Goal: Ask a question: Seek information or help from site administrators or community

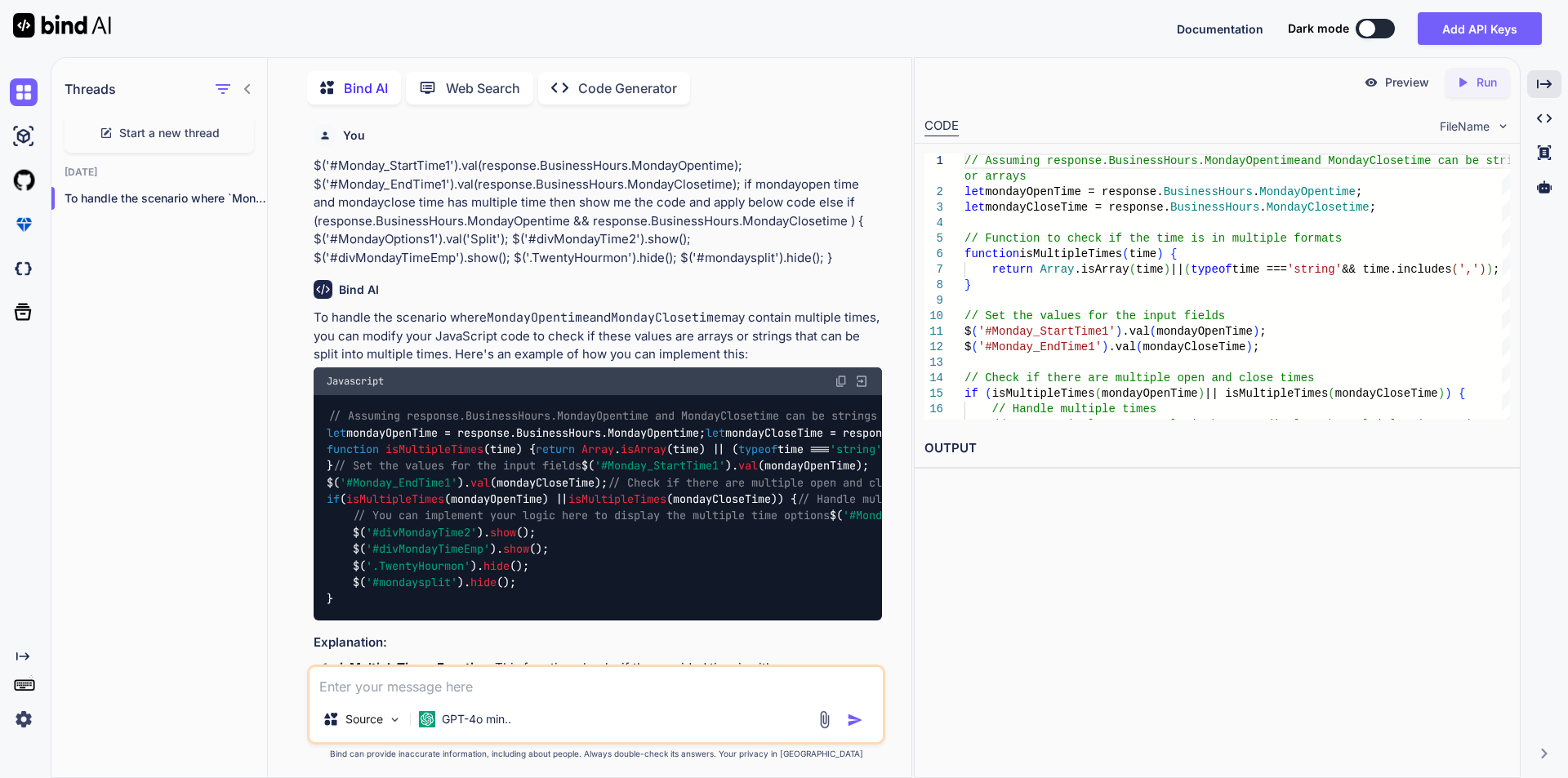
scroll to position [489, 0]
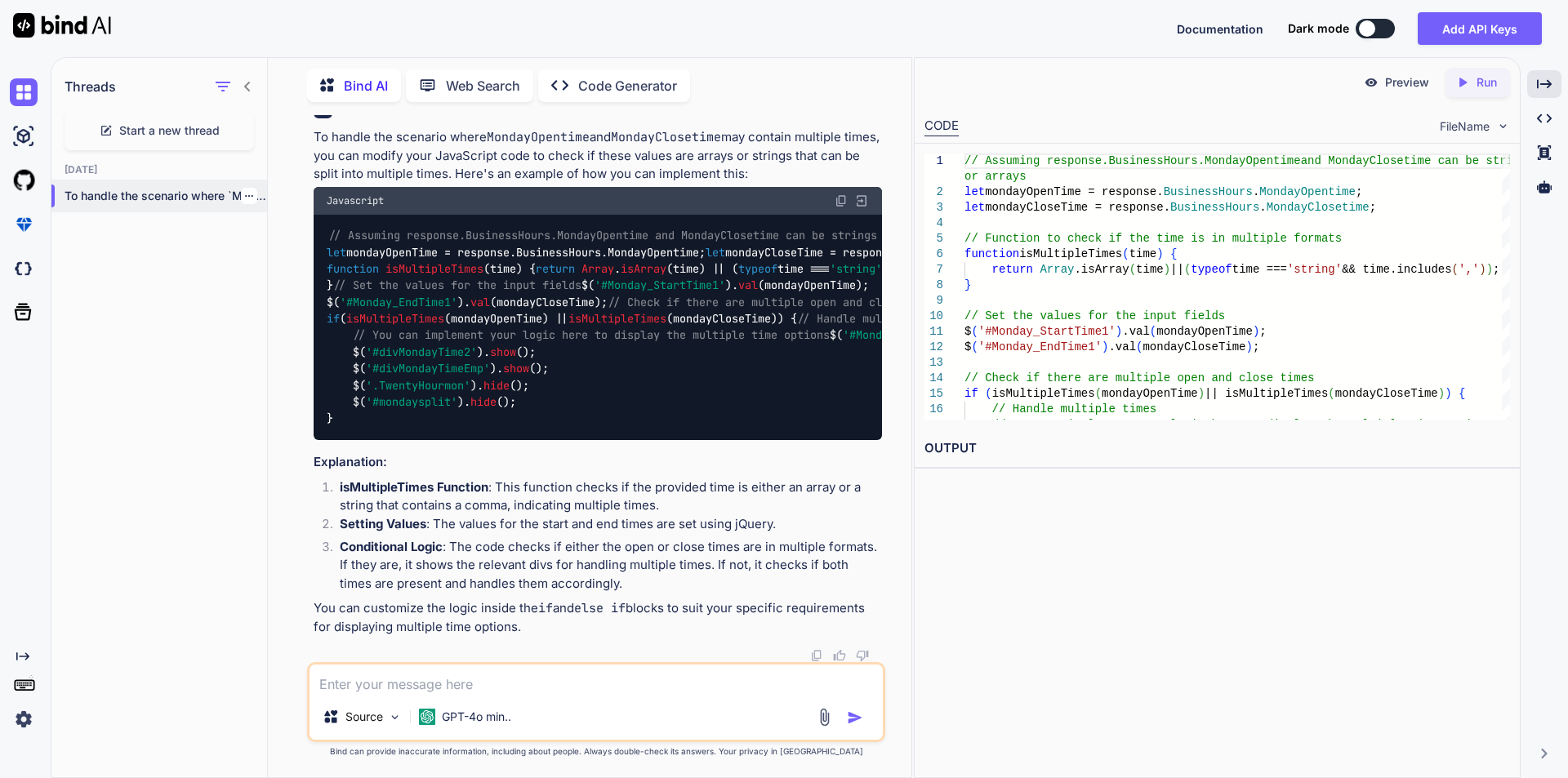
click at [246, 191] on icon "button" at bounding box center [248, 196] width 10 height 10
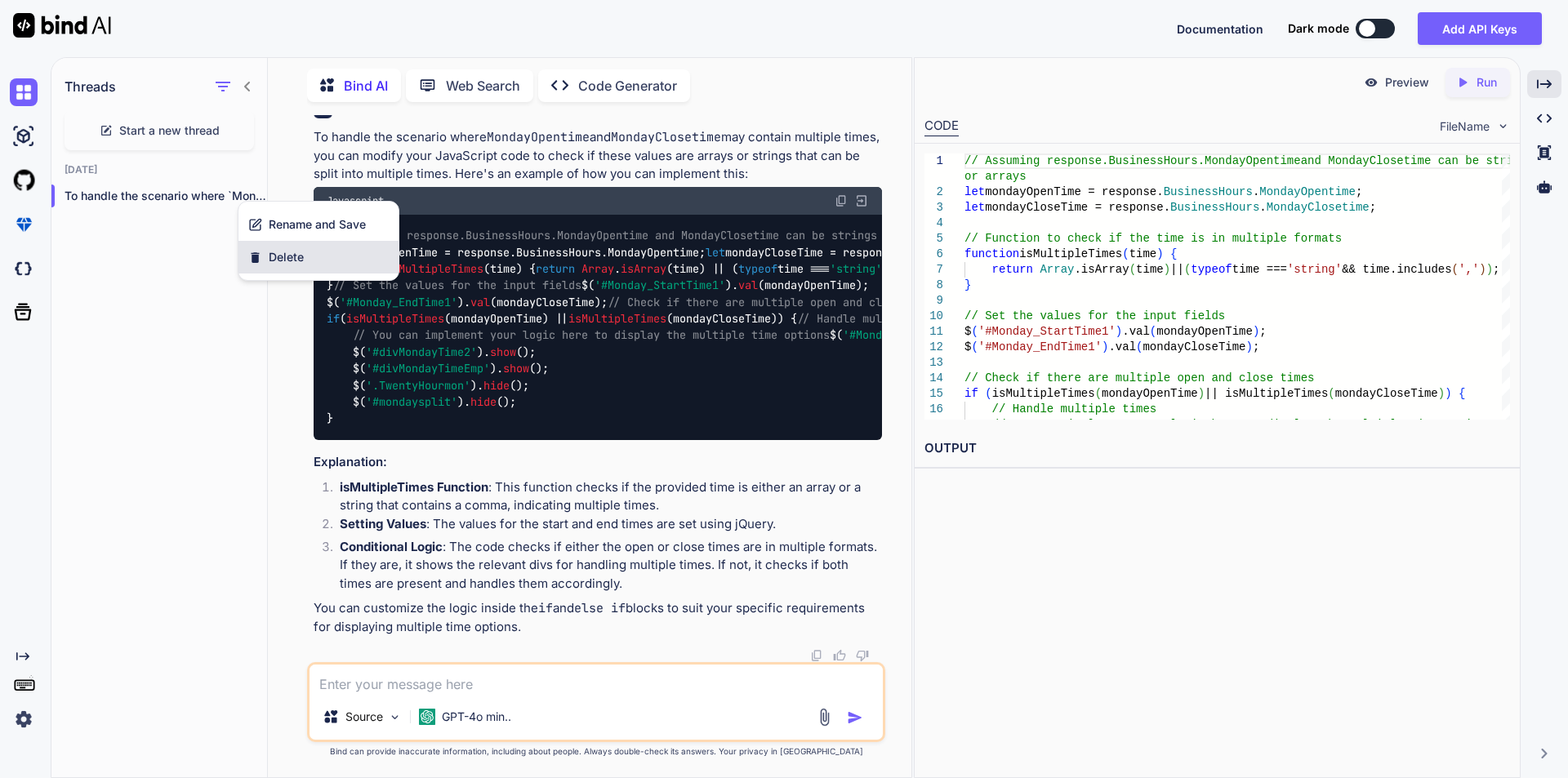
click at [252, 260] on icon "button" at bounding box center [255, 258] width 14 height 14
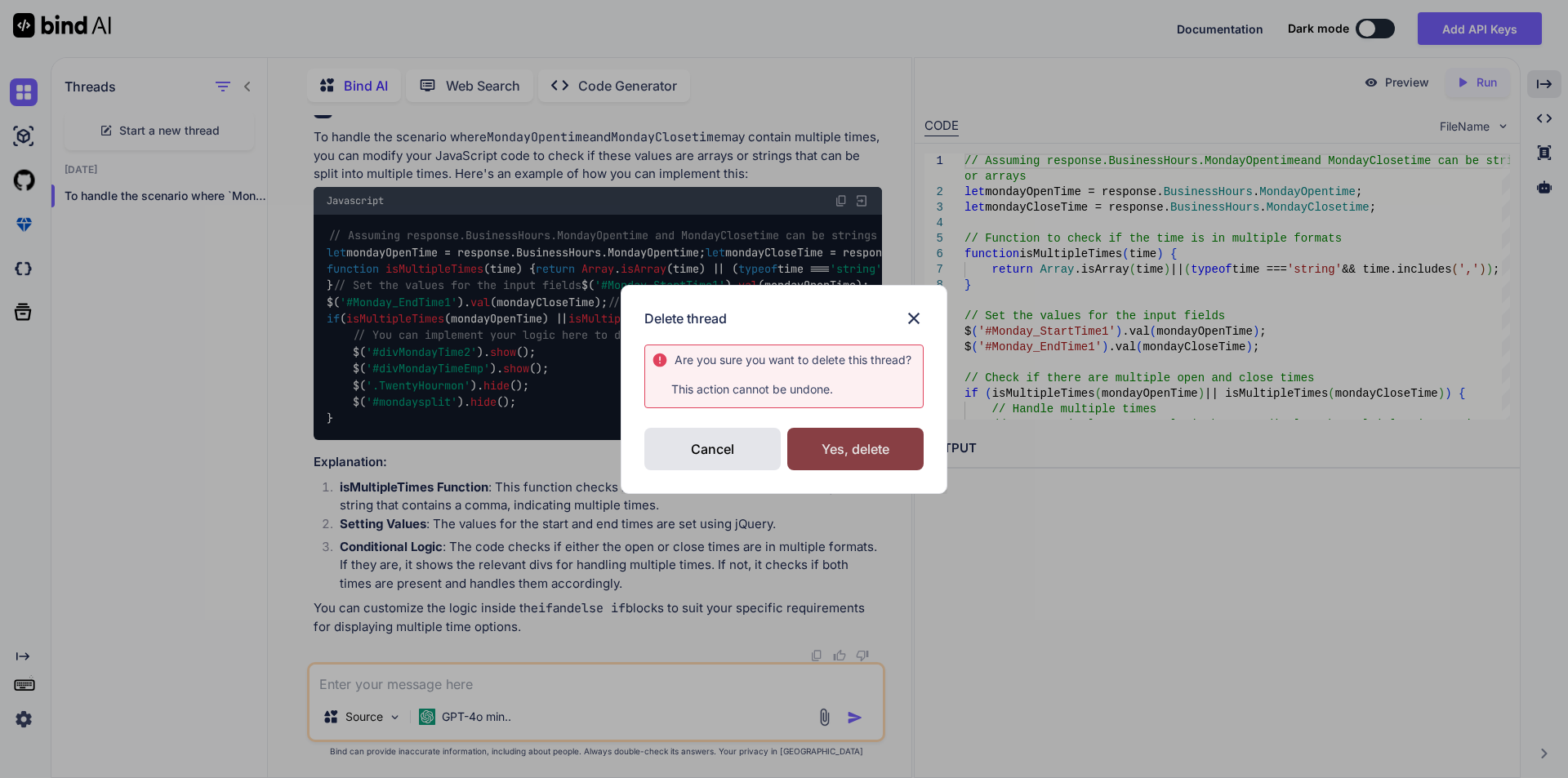
click at [818, 443] on div "Yes, delete" at bounding box center [855, 449] width 136 height 42
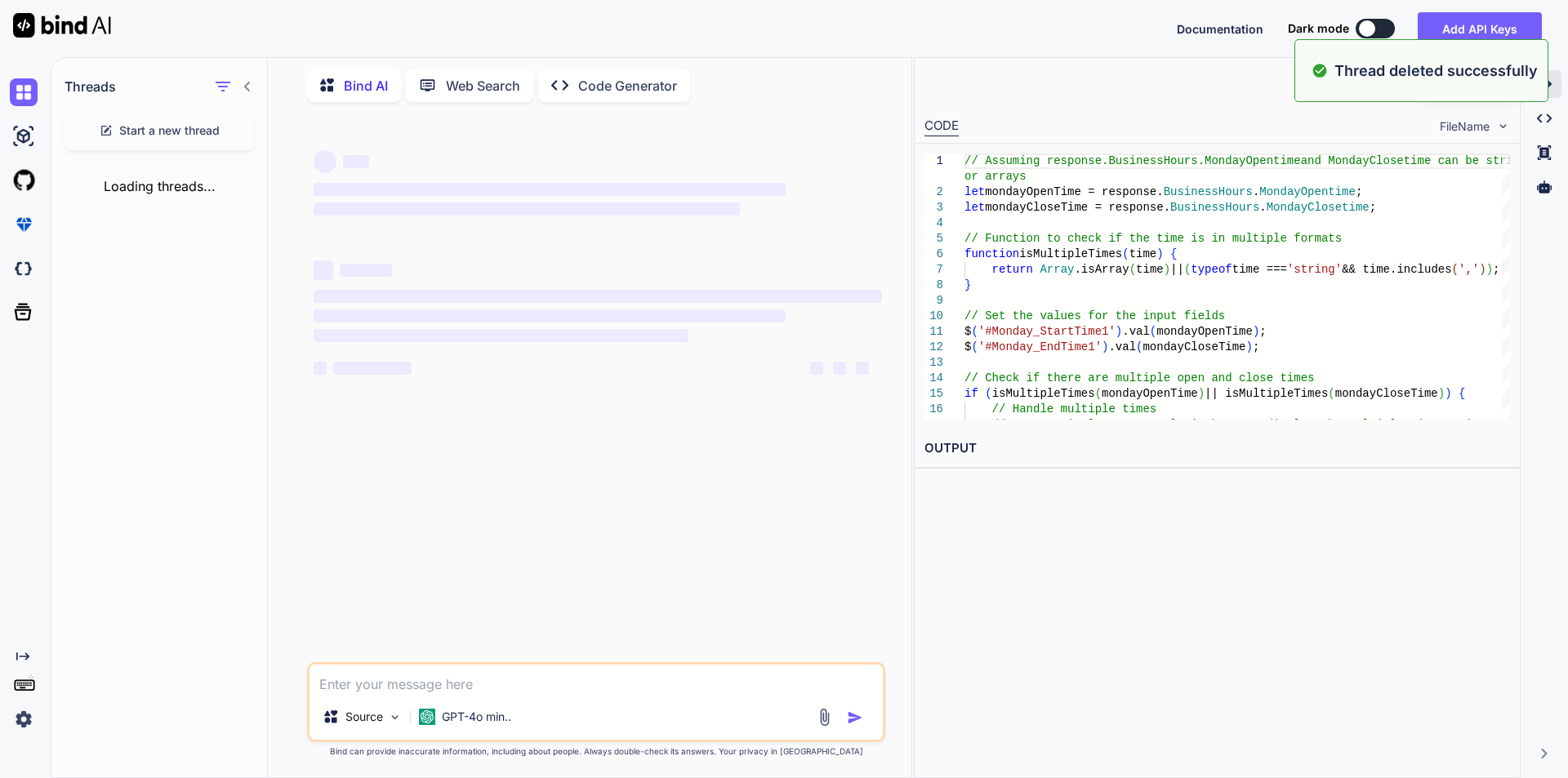
click at [1553, 87] on div "Created with Pixso." at bounding box center [1543, 84] width 34 height 28
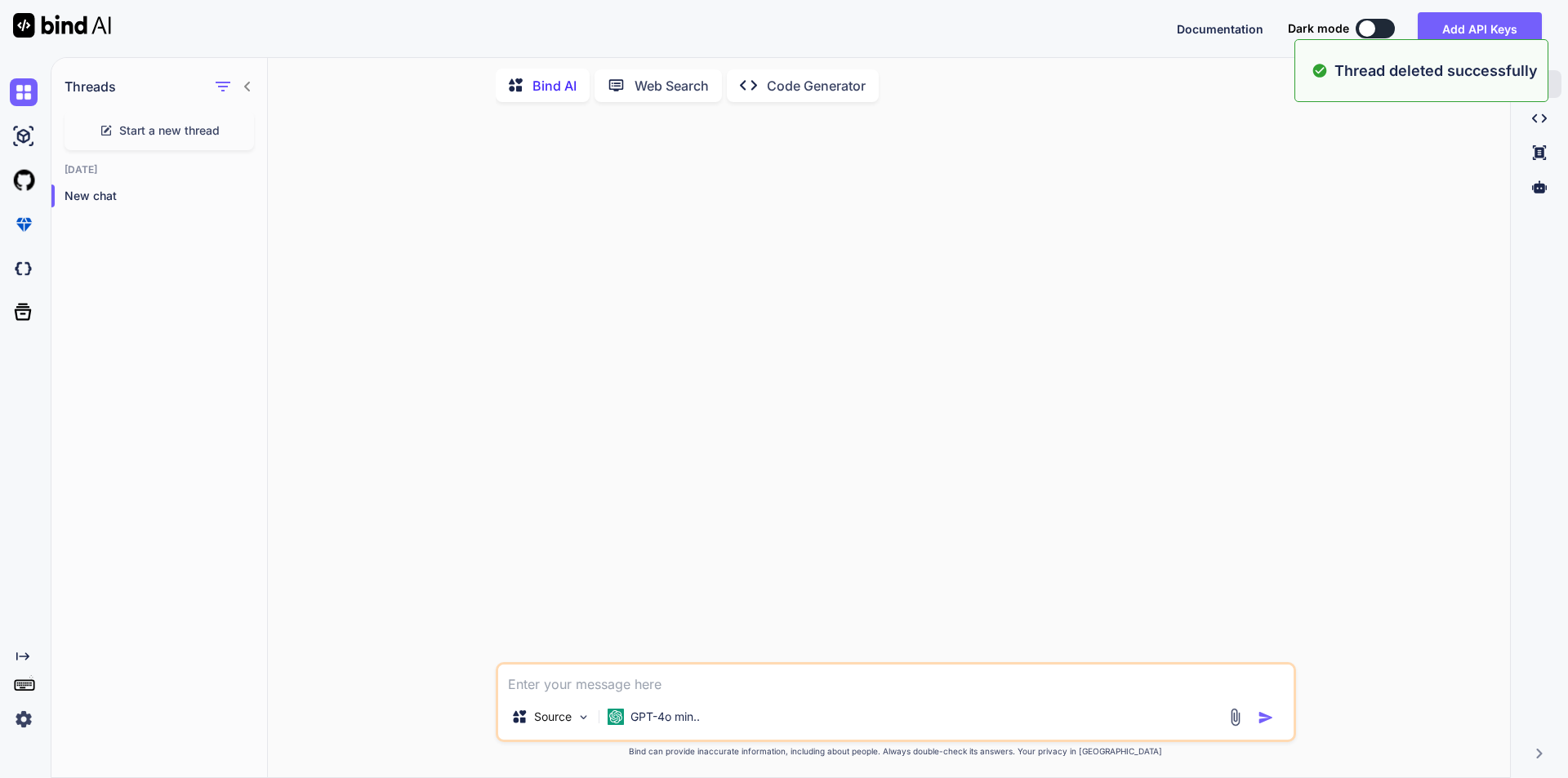
click at [598, 678] on textarea at bounding box center [896, 678] width 795 height 29
paste textarea "$('#websiteresv').text(website);"
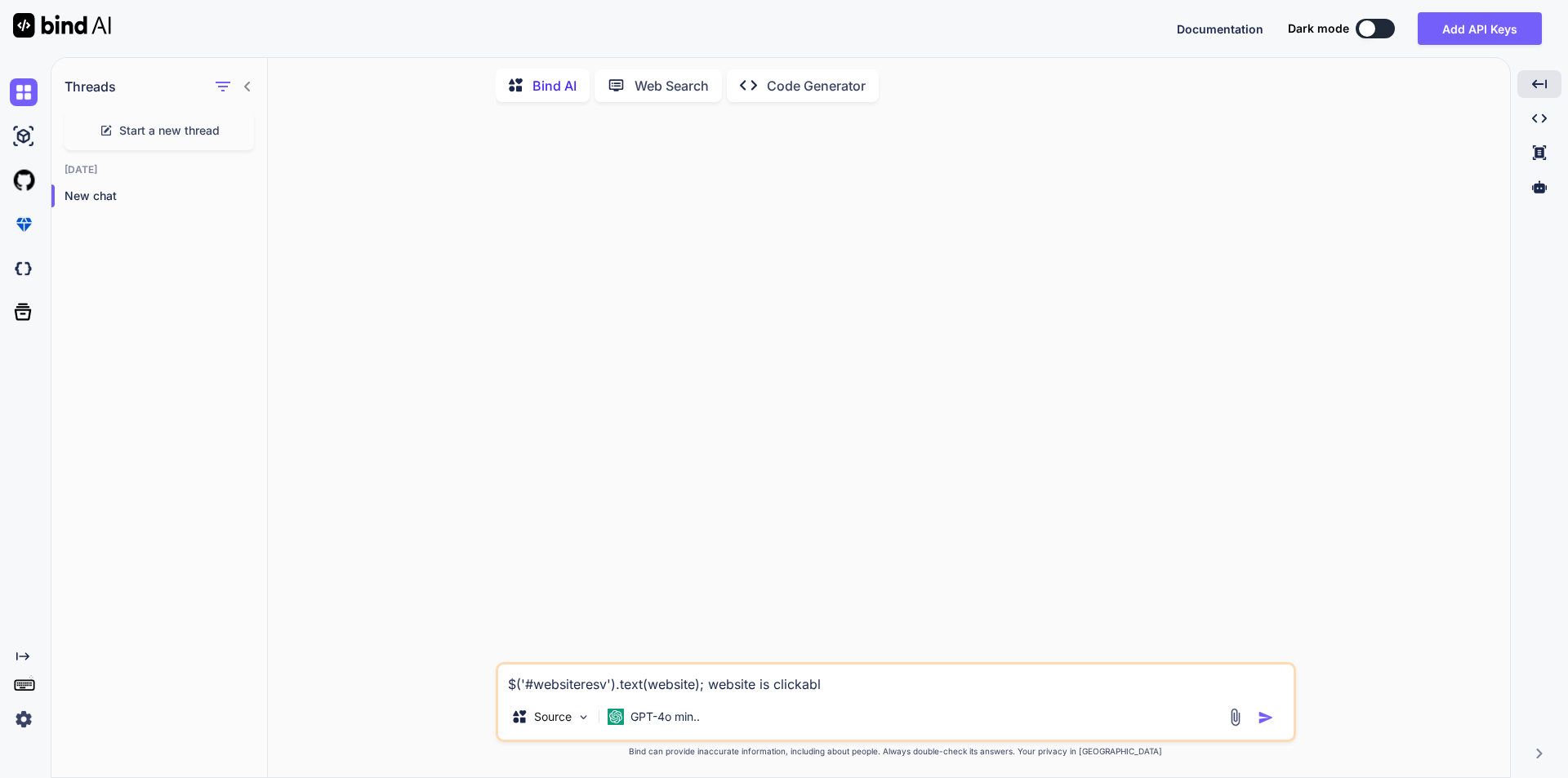
type textarea "$('#websiteresv').text(website); website is clickable"
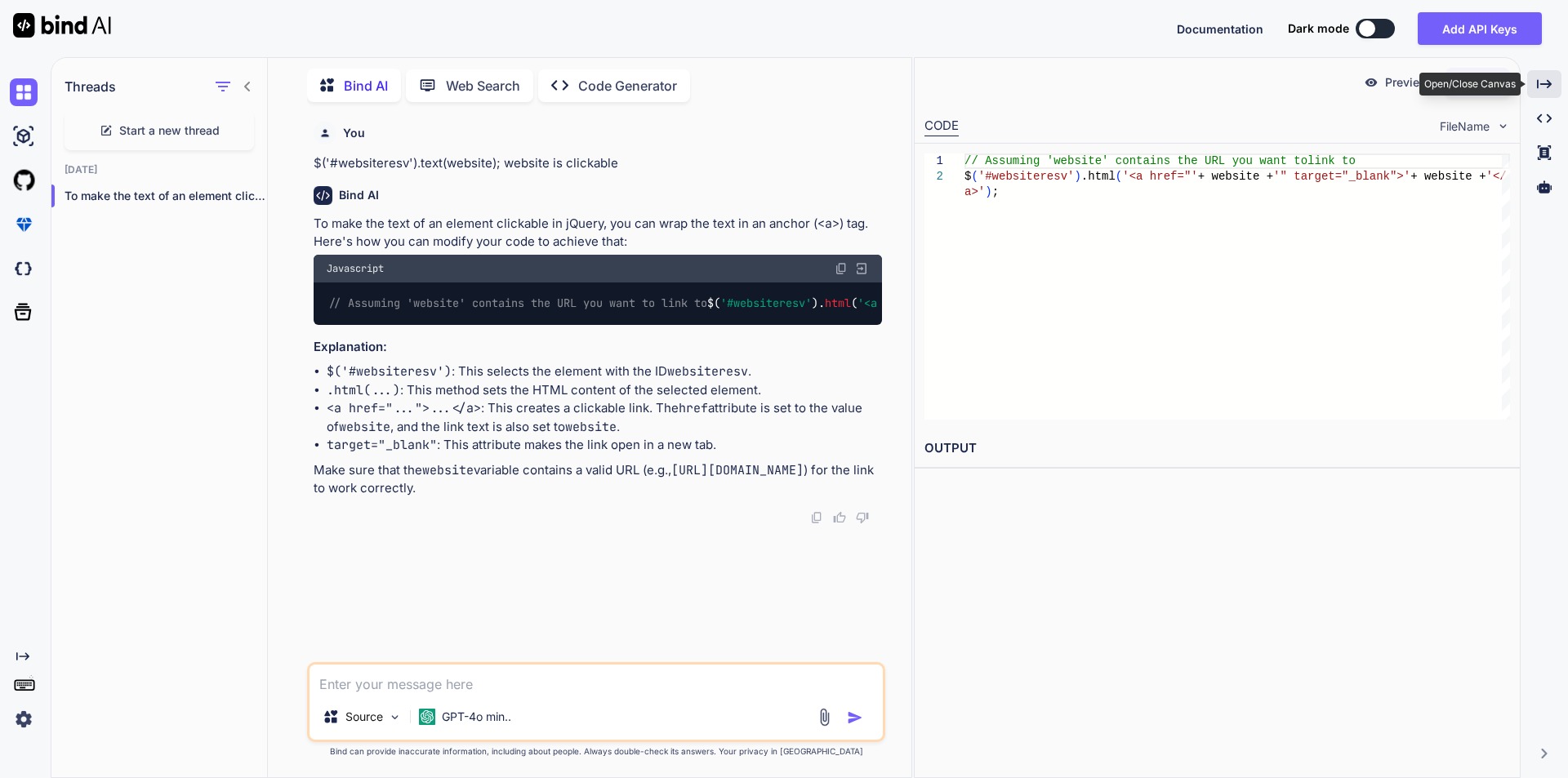
click at [1540, 84] on icon at bounding box center [1543, 83] width 15 height 9
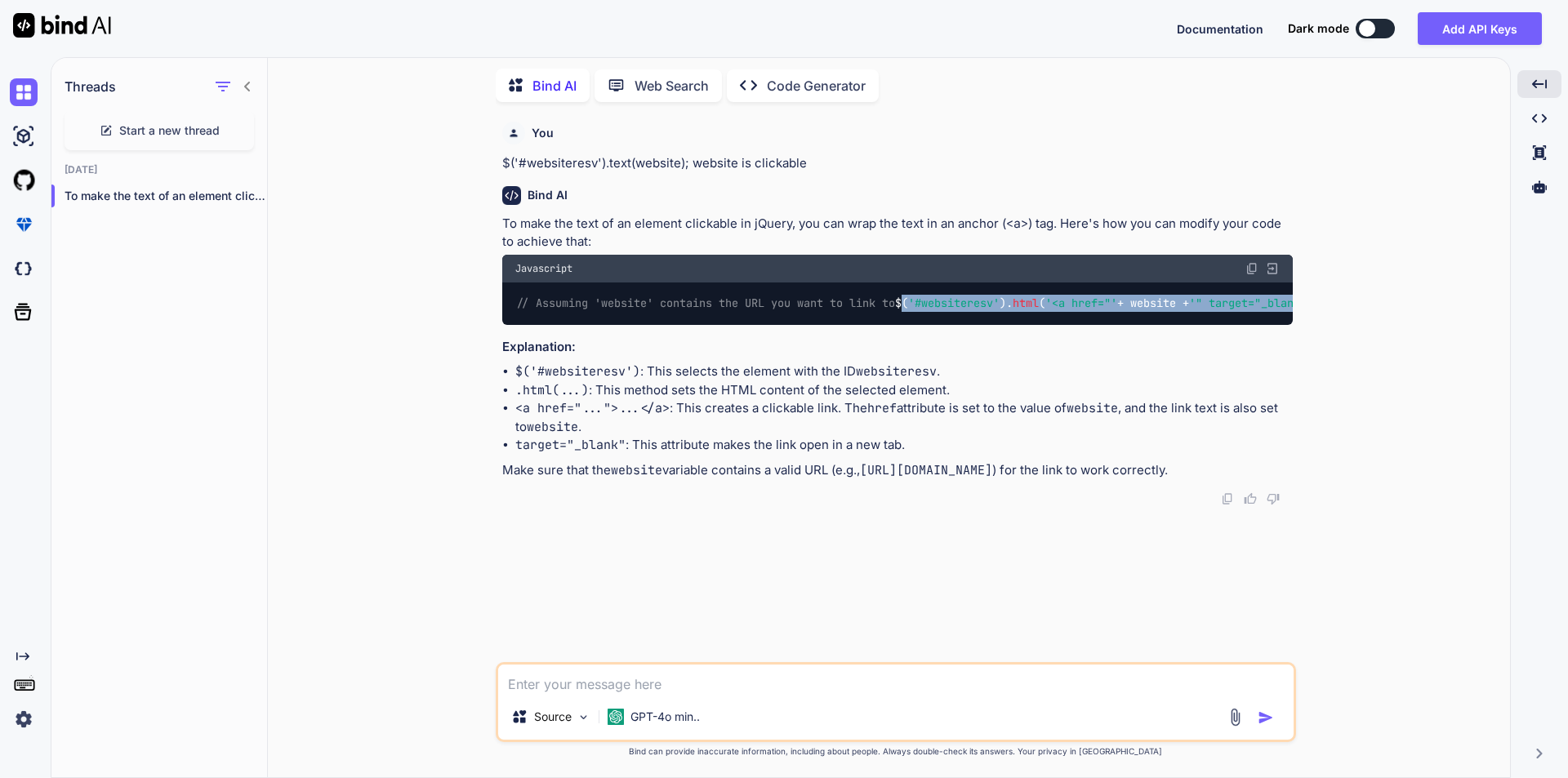
drag, startPoint x: 1130, startPoint y: 315, endPoint x: 499, endPoint y: 325, distance: 631.1
click at [499, 325] on div "You $('#websiteresv').text(website); website is clickable Bind AI To make the t…" at bounding box center [898, 388] width 797 height 546
copy code "$( '#websiteresv' ). html ( '<a href="' + website + '" target="_blank">' + webs…"
click at [651, 685] on textarea at bounding box center [896, 678] width 795 height 29
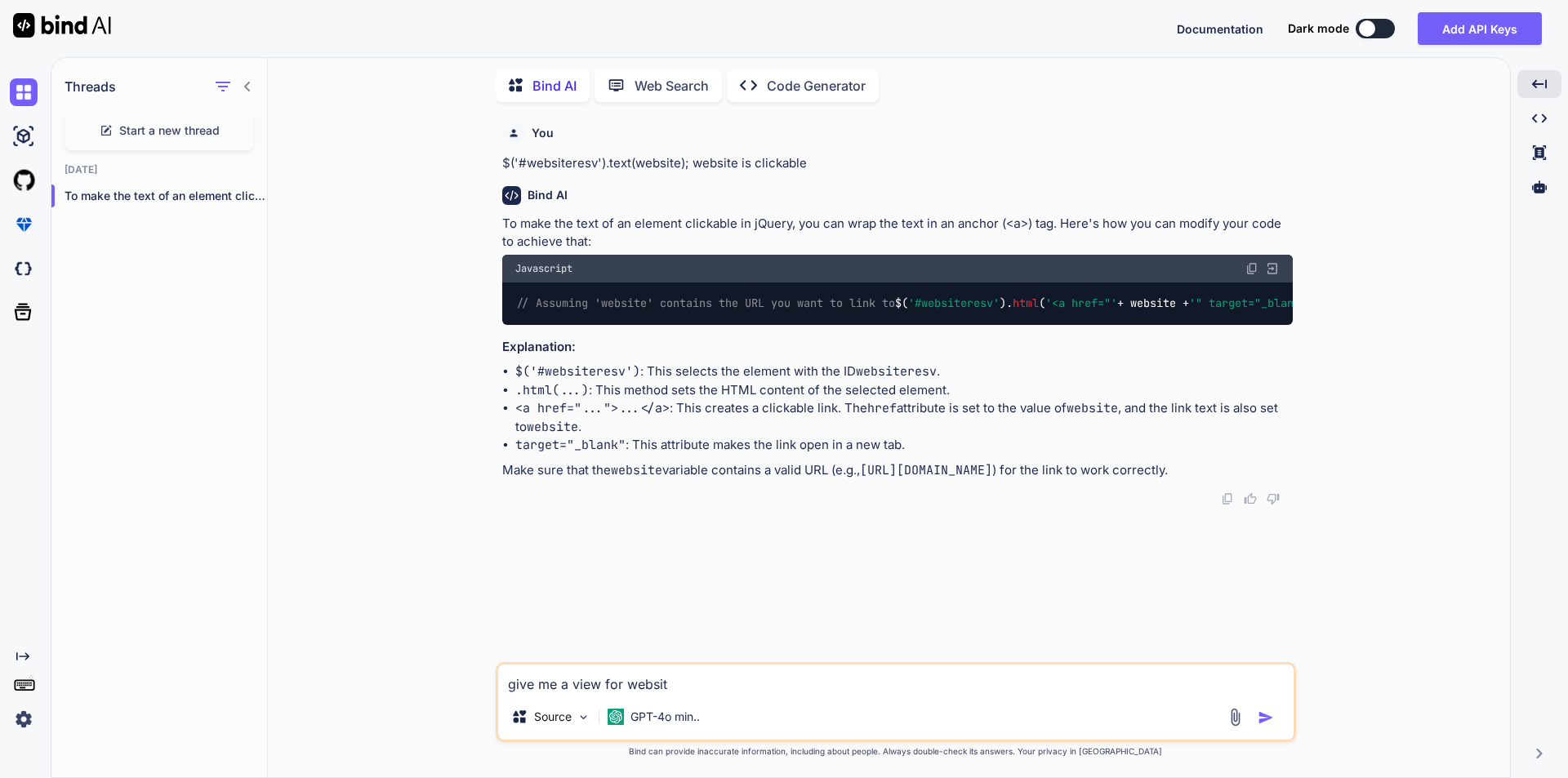
type textarea "give me a view for website"
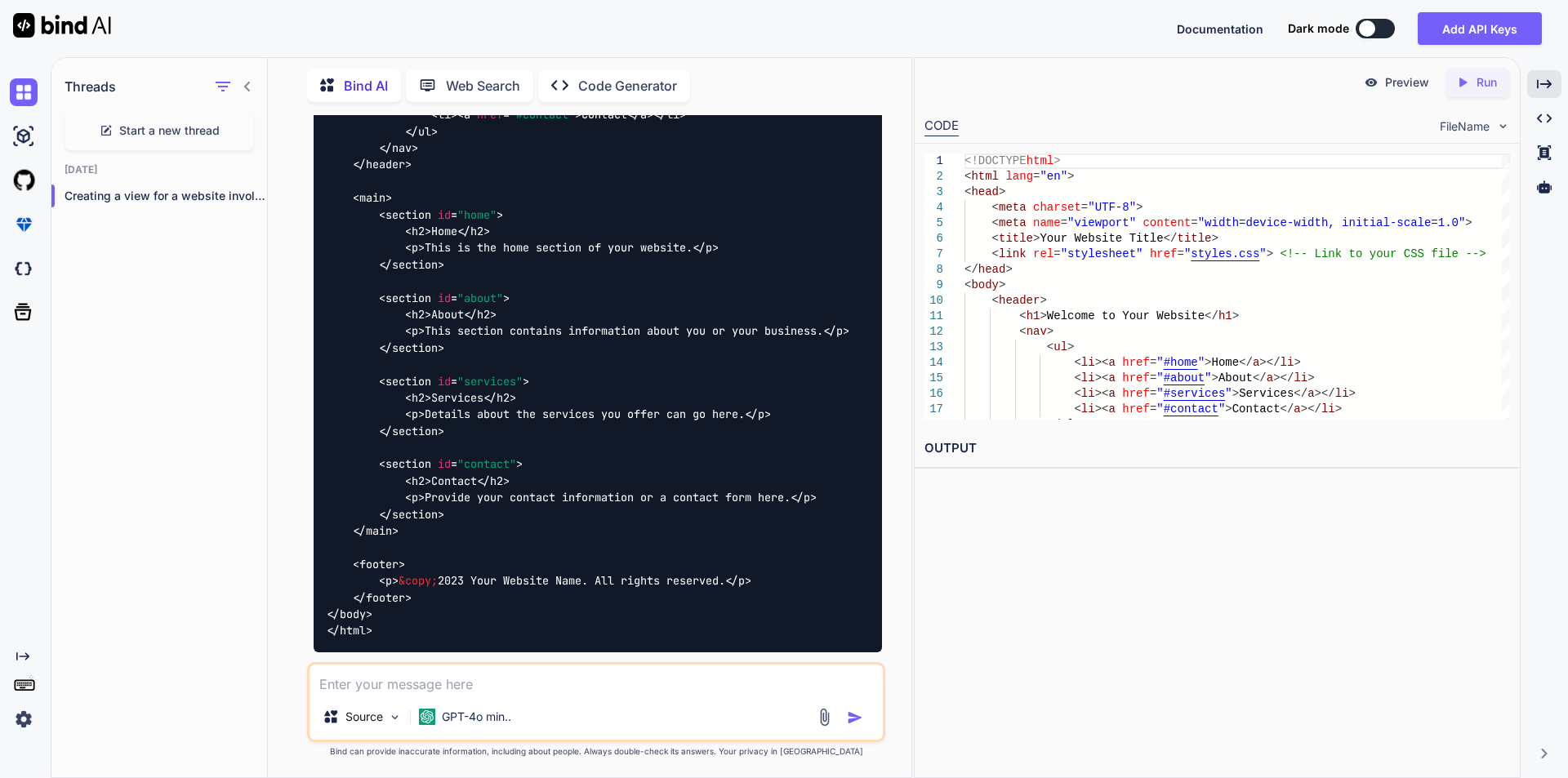
scroll to position [946, 0]
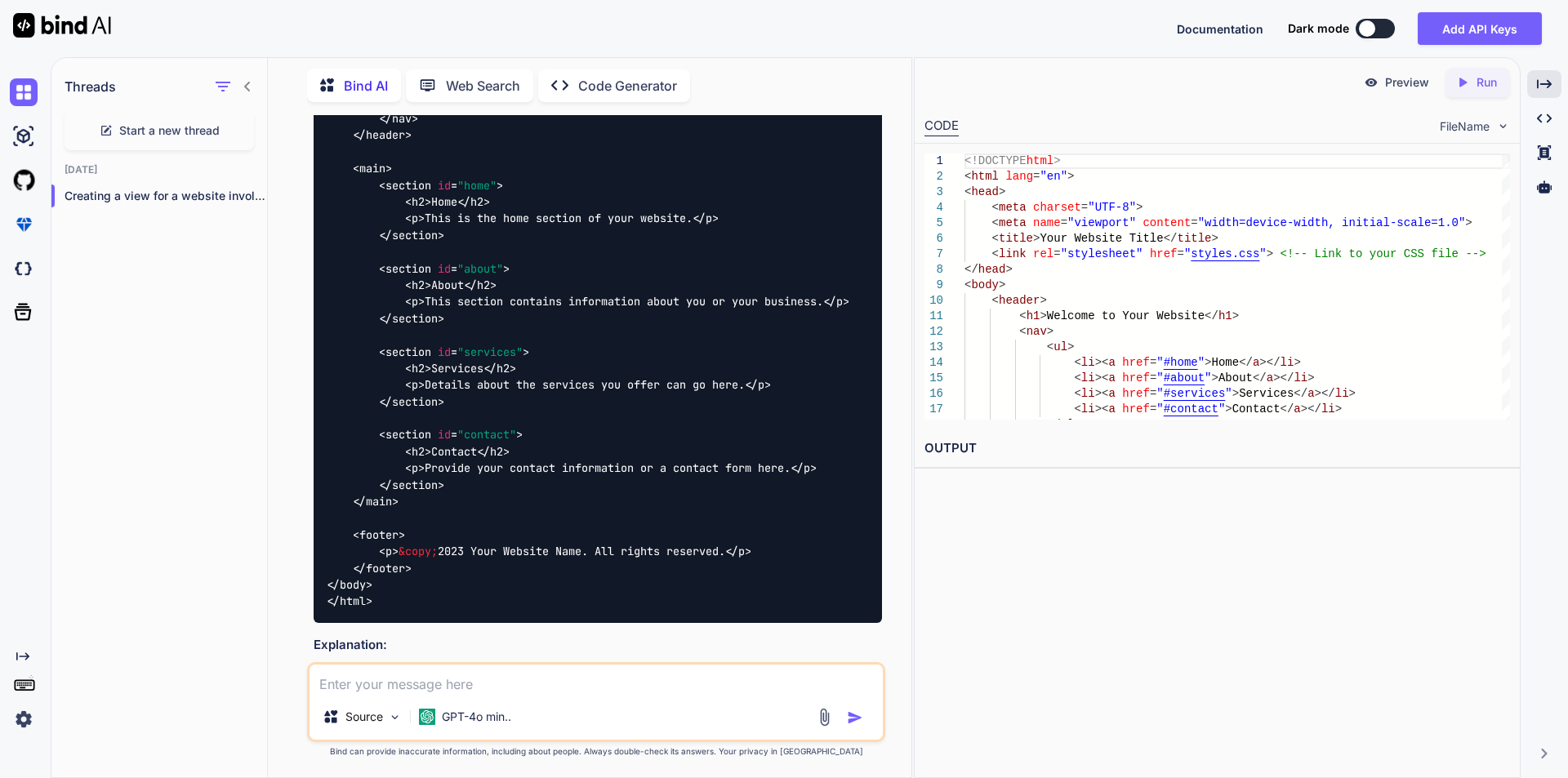
click at [492, 675] on textarea at bounding box center [596, 678] width 573 height 29
paste textarea "<a class="infotext" id="websiteresv"> [DOMAIN_NAME]</a>"
type textarea "<a class="infotext" id="websiteresv"> [DOMAIN_NAME]</a> convert it"
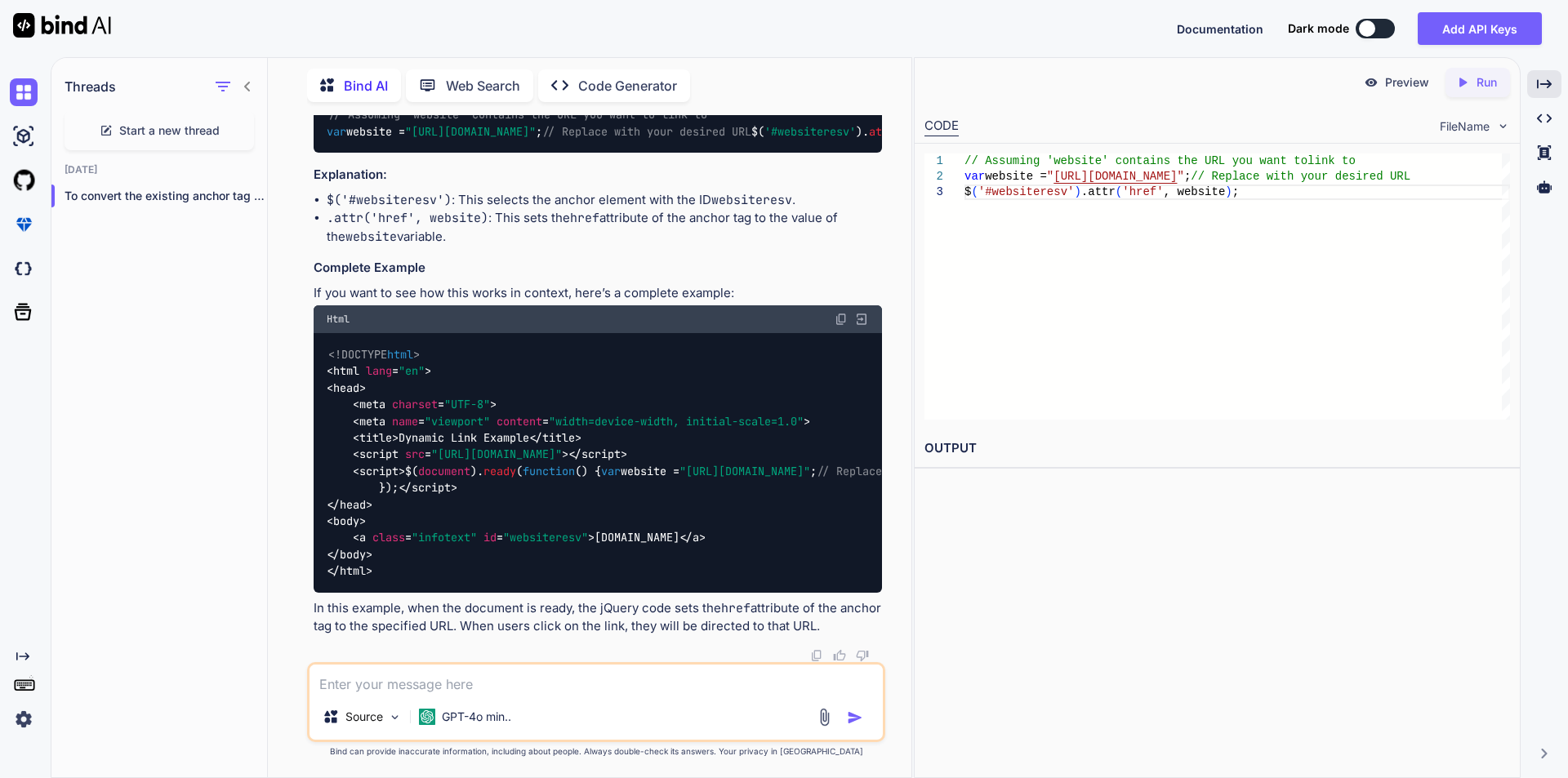
scroll to position [2859, 0]
click at [469, 679] on textarea at bounding box center [596, 678] width 573 height 29
drag, startPoint x: 349, startPoint y: 524, endPoint x: 716, endPoint y: 533, distance: 367.1
click at [716, 533] on div "<!DOCTYPE html > < html lang = "en" > < head > < meta charset = "UTF-8" > < met…" at bounding box center [598, 462] width 569 height 259
copy code "< a class = "infotext" id = "websiteresv" > [DOMAIN_NAME] </ a >"
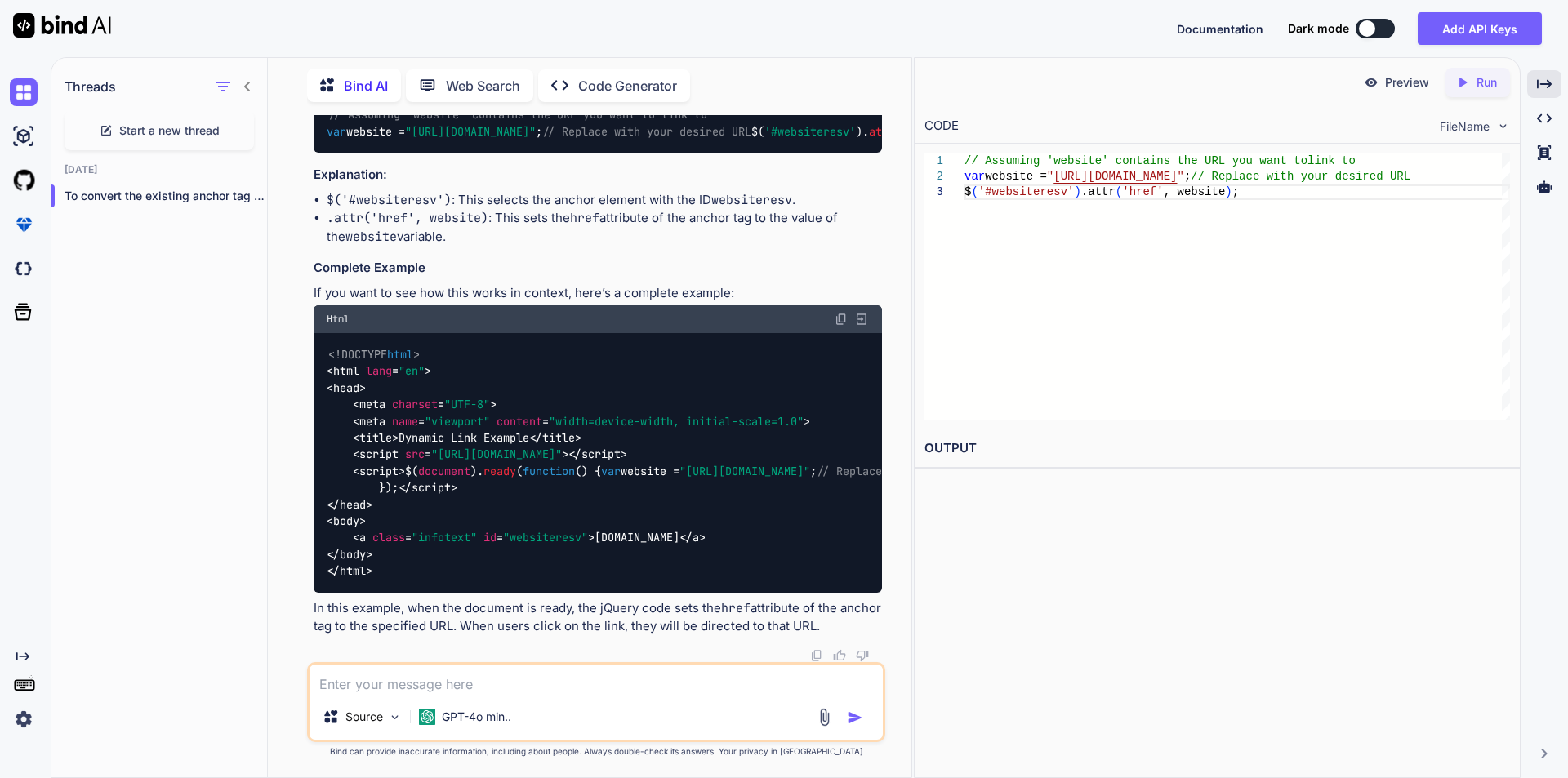
click at [465, 680] on textarea at bounding box center [596, 678] width 573 height 29
paste textarea "<a class="infotext" id="websiteresv">[DOMAIN_NAME]</a>"
type textarea "<a class="infotext" id="websiteresv">[DOMAIN_NAME]</a> for clickable website"
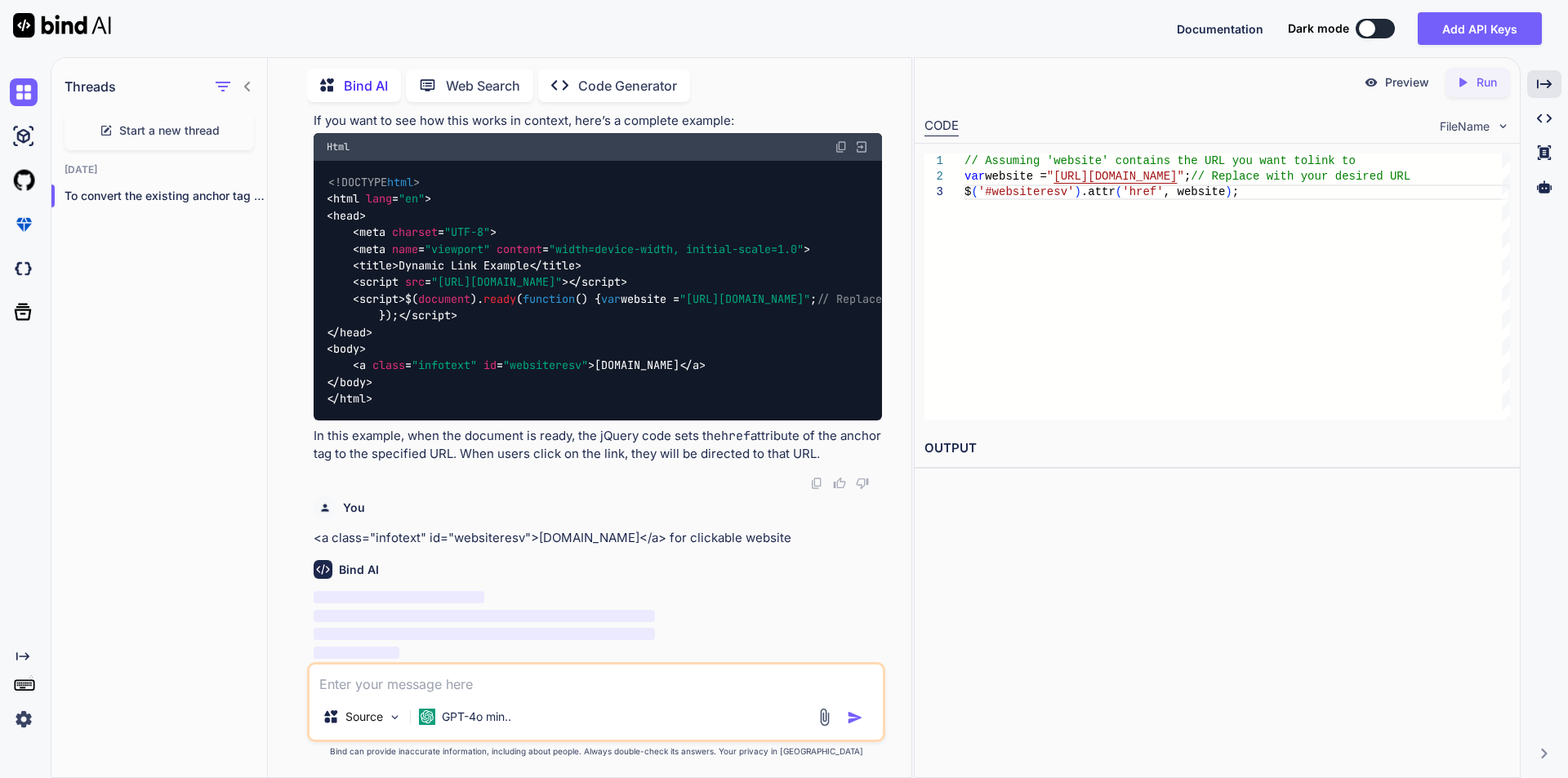
scroll to position [3032, 0]
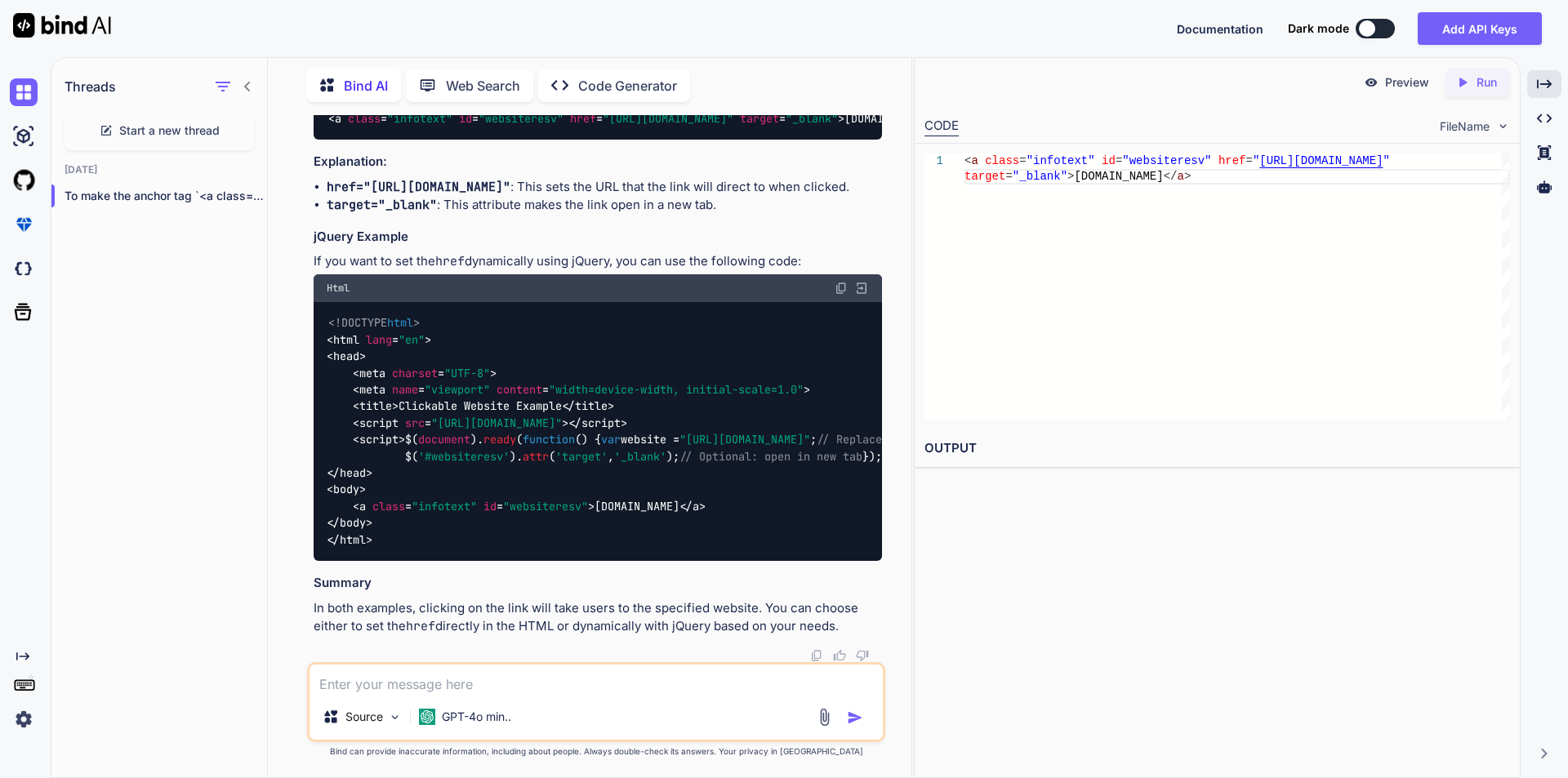
paste textarea "<a href="${menuList.WebsitePage}" target="_blank"><span style="text-transform: …"
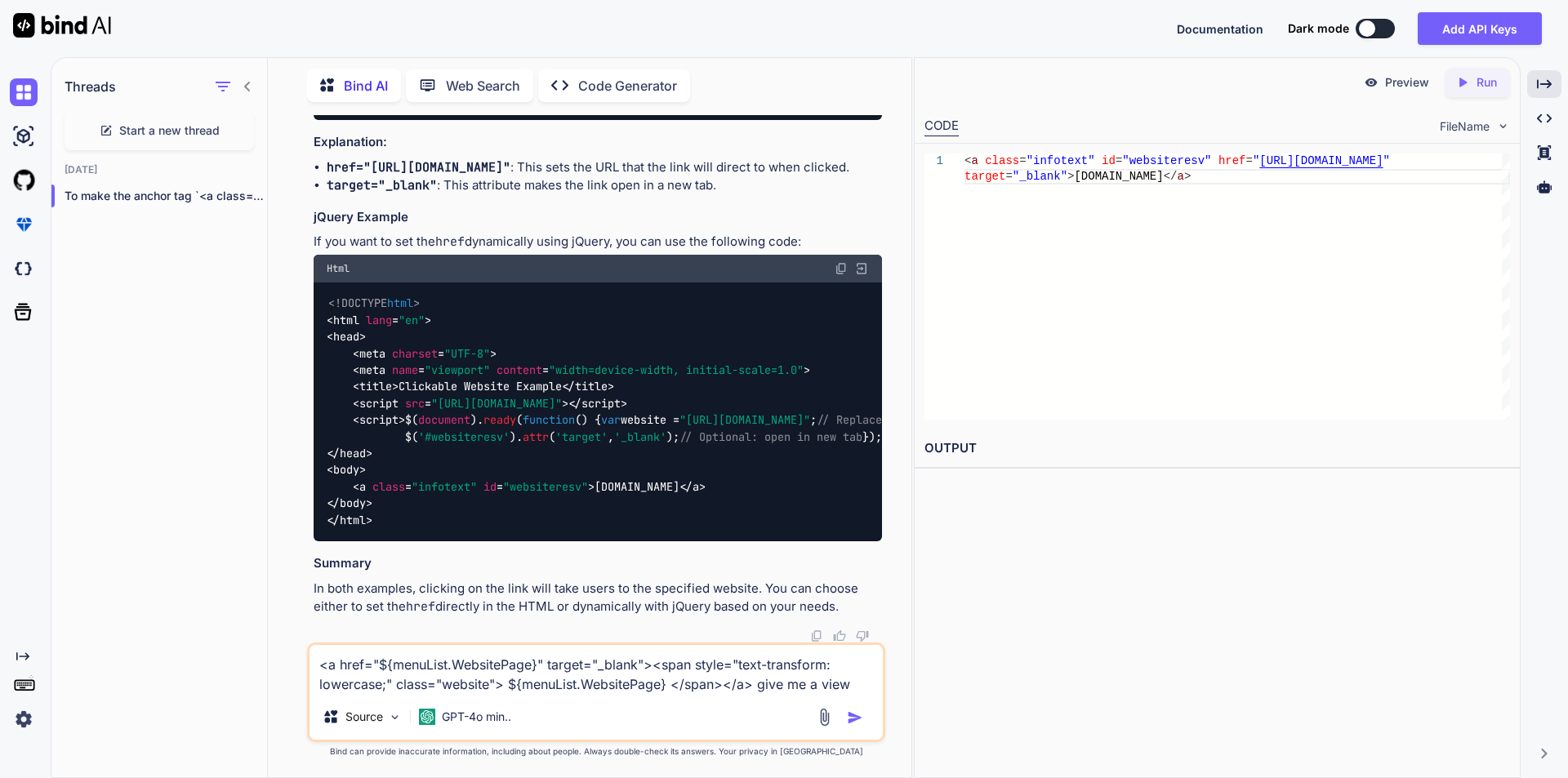
type textarea "<a href="${menuList.WebsitePage}" target="_blank"><span style="text-transform: …"
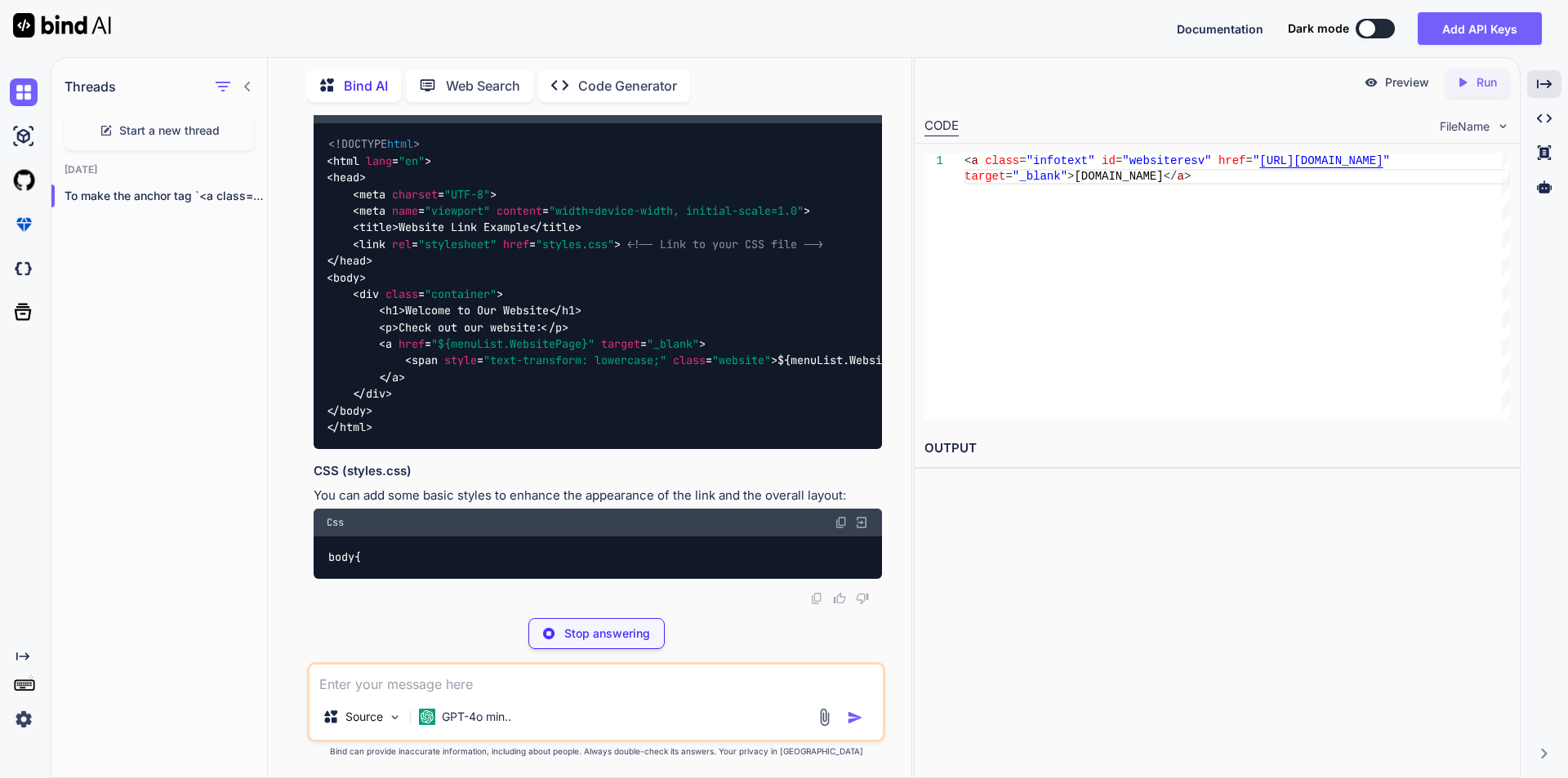
scroll to position [4507, 0]
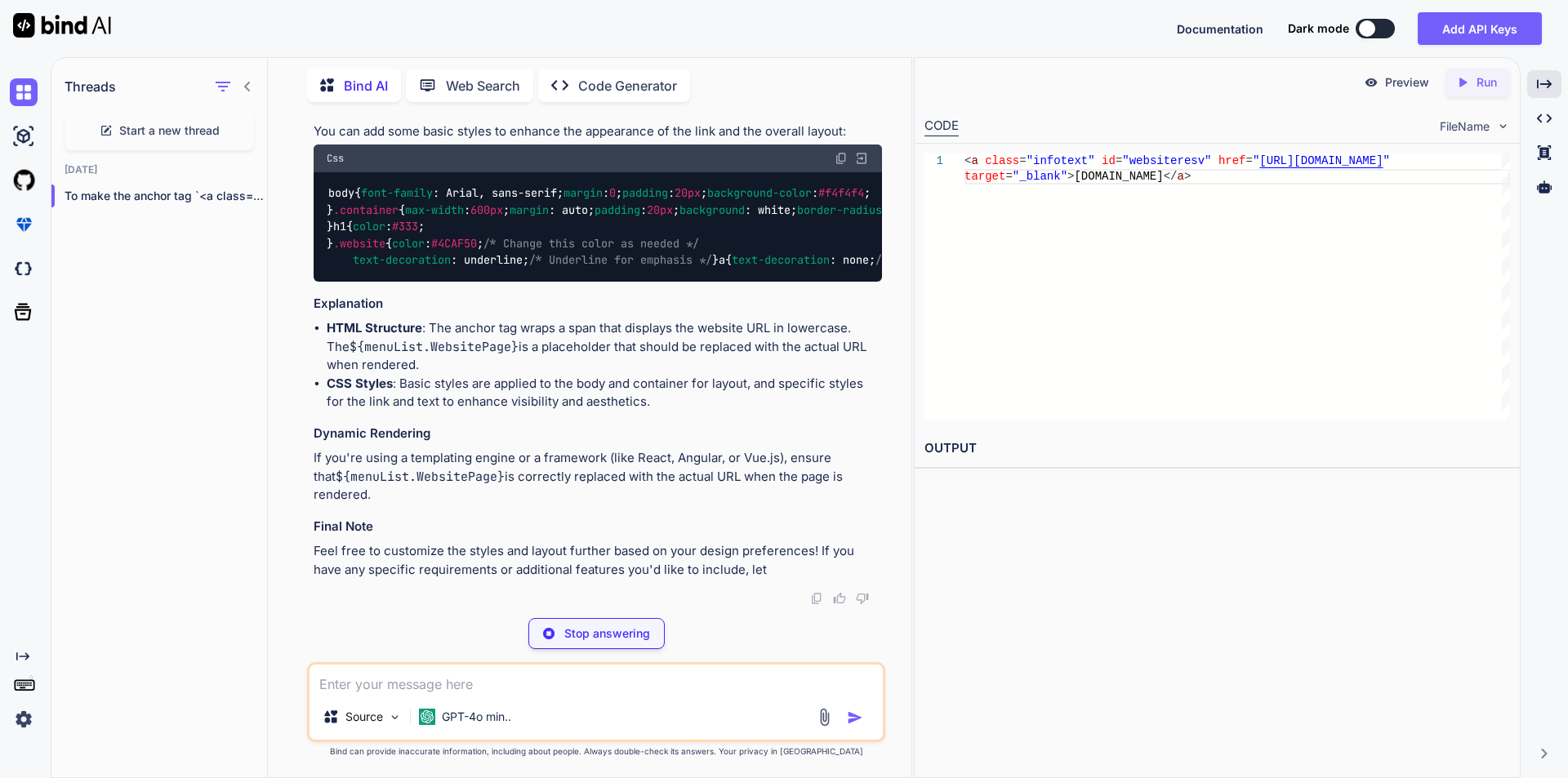
drag, startPoint x: 440, startPoint y: 404, endPoint x: 593, endPoint y: 403, distance: 153.0
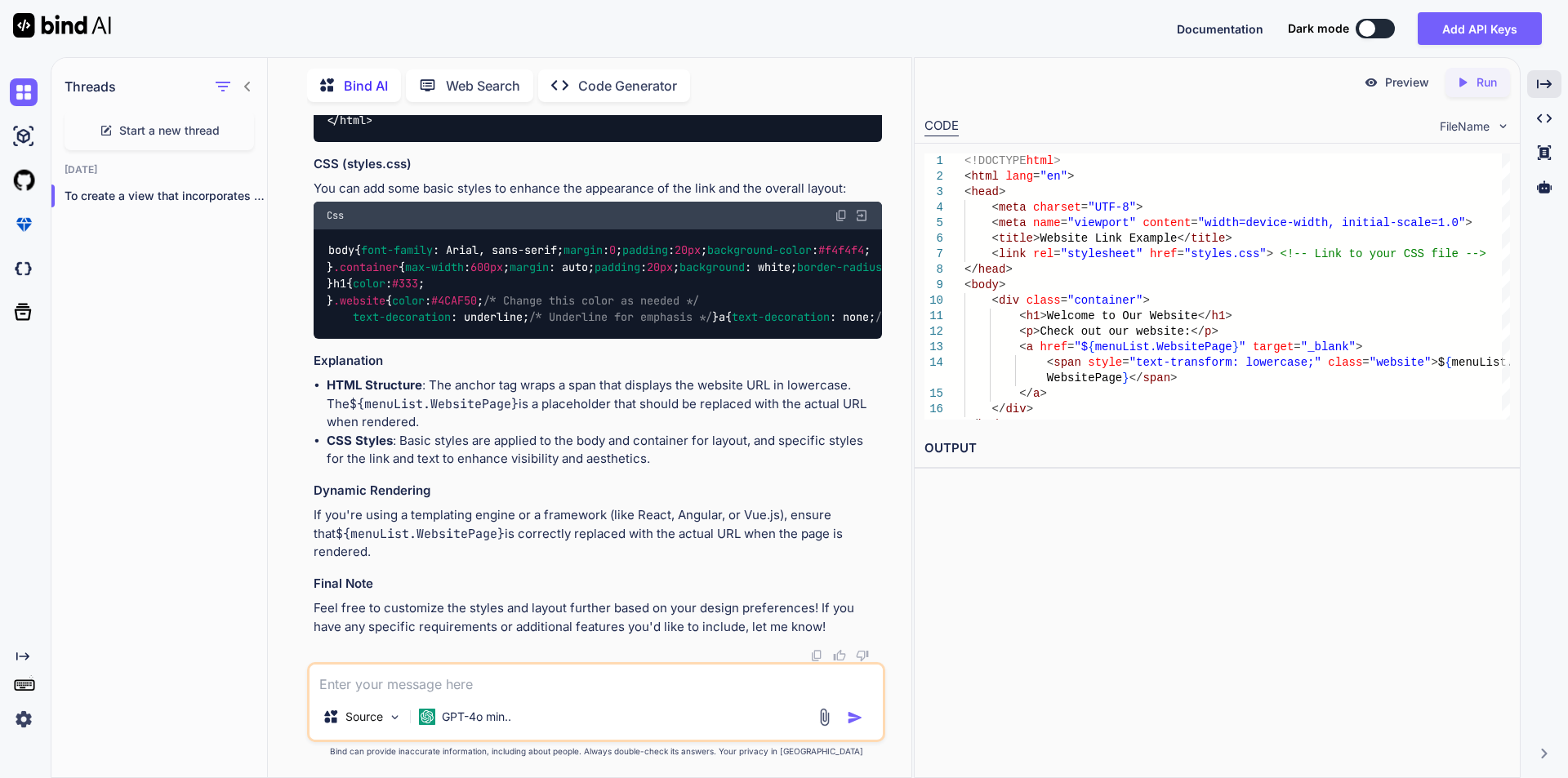
drag, startPoint x: 376, startPoint y: 401, endPoint x: 425, endPoint y: 440, distance: 62.6
copy code "< a href = "${menuList.WebsitePage}" target = "_blank" > < span style = "text-t…"
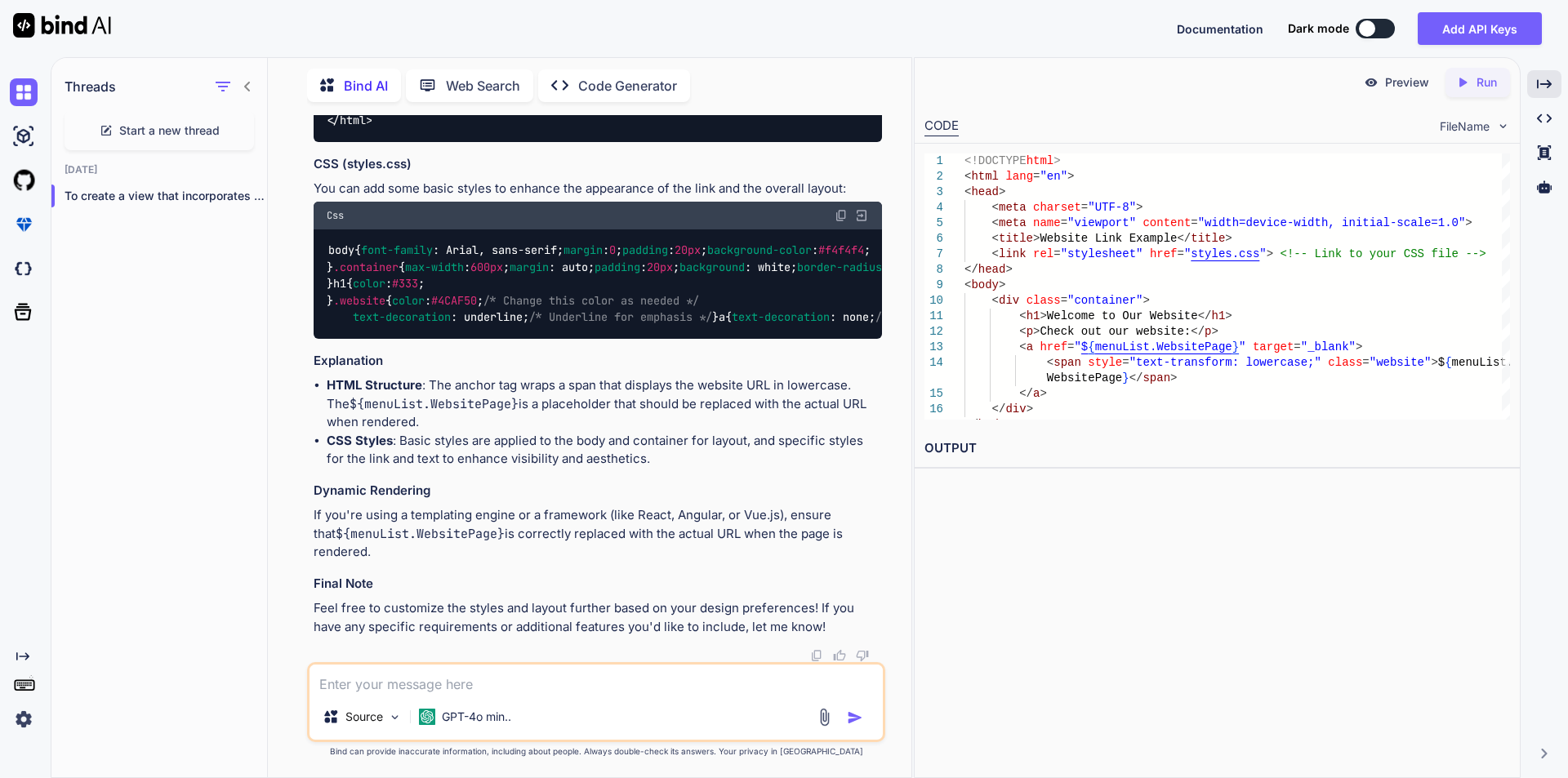
scroll to position [5253, 0]
click at [244, 188] on div at bounding box center [248, 196] width 17 height 17
click at [244, 191] on icon "button" at bounding box center [248, 196] width 10 height 10
click at [266, 246] on div "Delete" at bounding box center [319, 256] width 160 height 32
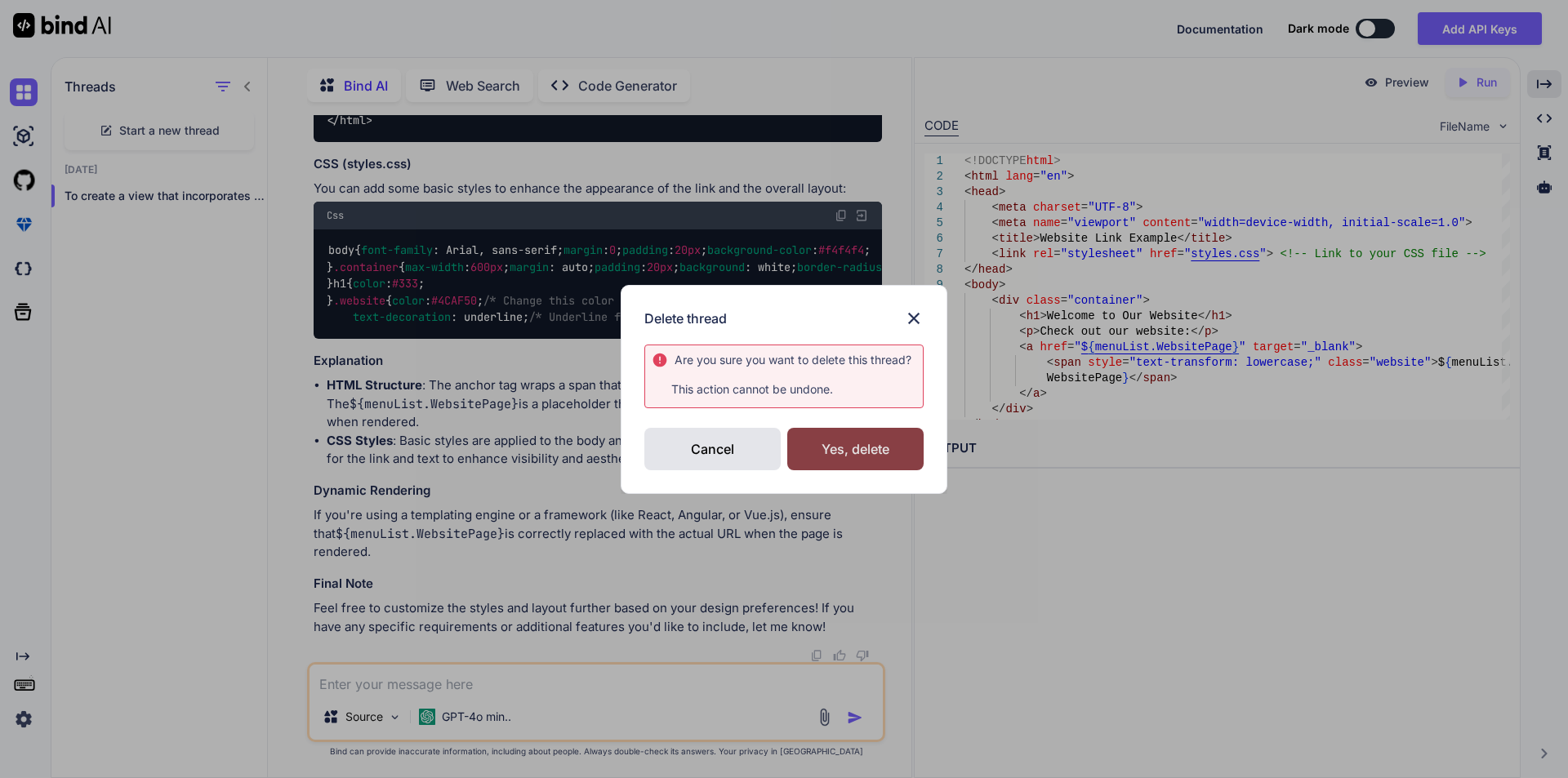
click at [827, 451] on div "Yes, delete" at bounding box center [855, 449] width 136 height 42
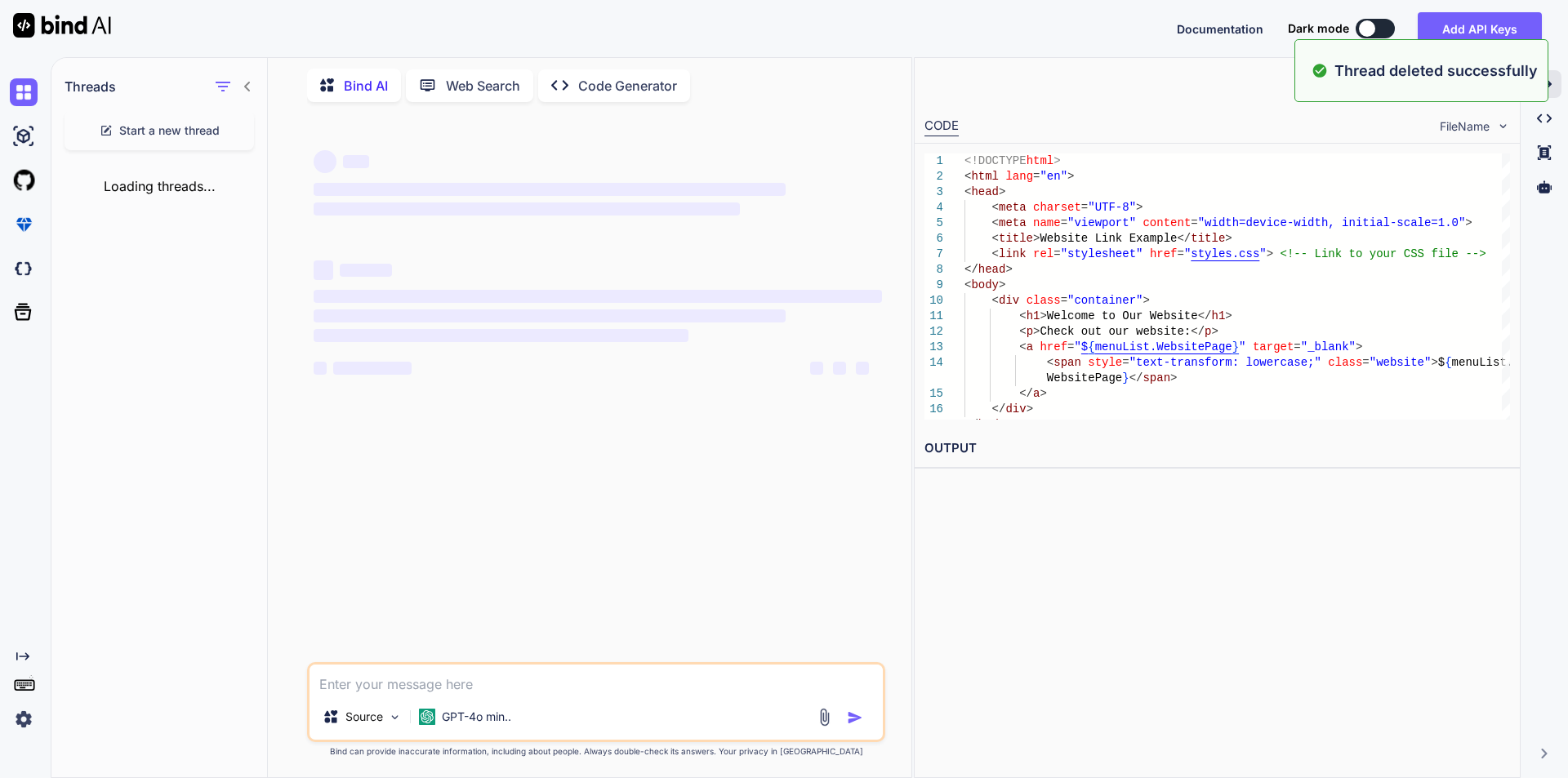
scroll to position [0, 0]
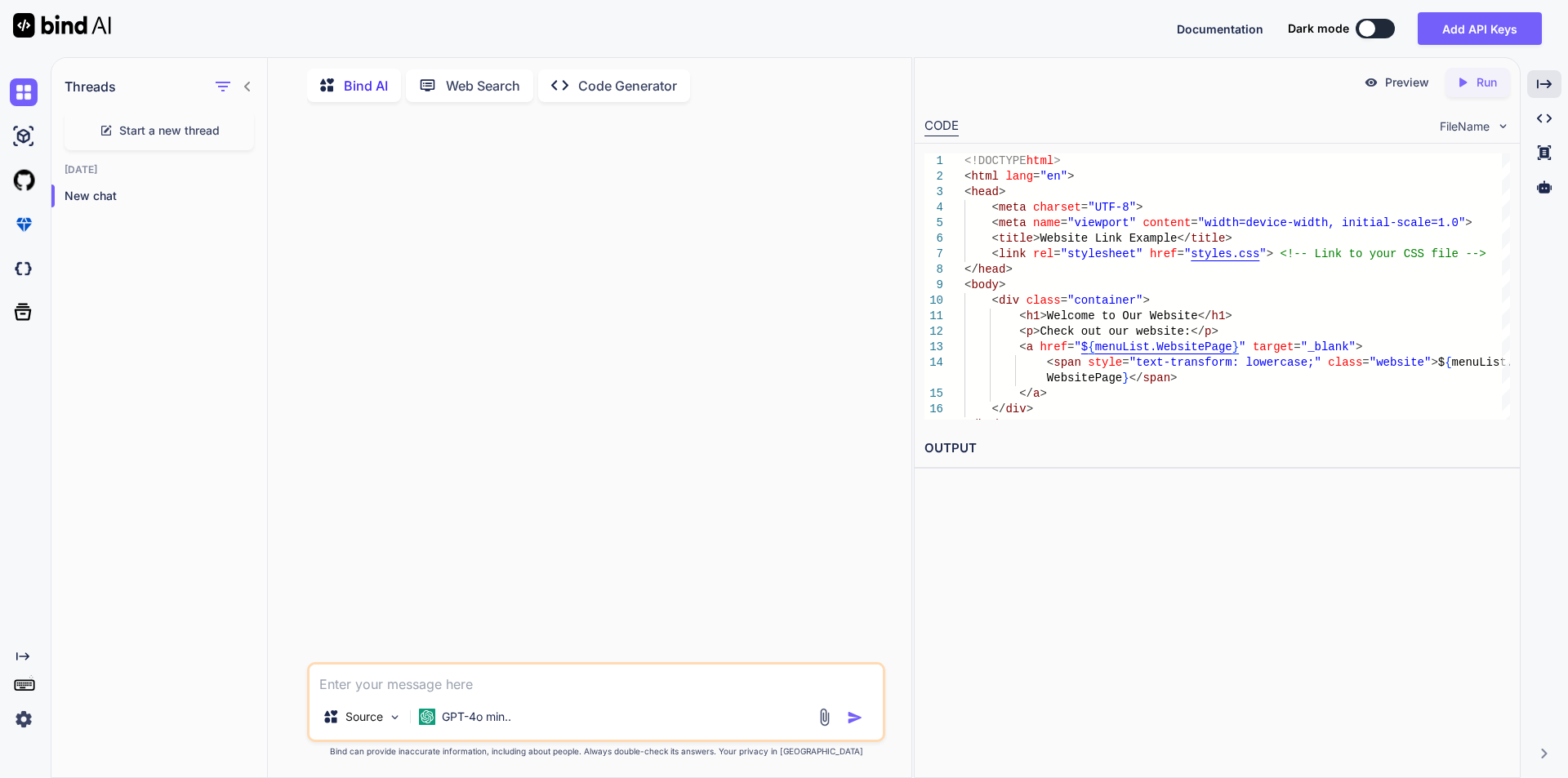
click at [462, 688] on textarea at bounding box center [596, 678] width 573 height 29
paste textarea "<div class="col-md-6 p-0"> <h4 class="infotitle"> Visit Online</h4> <a href="" …"
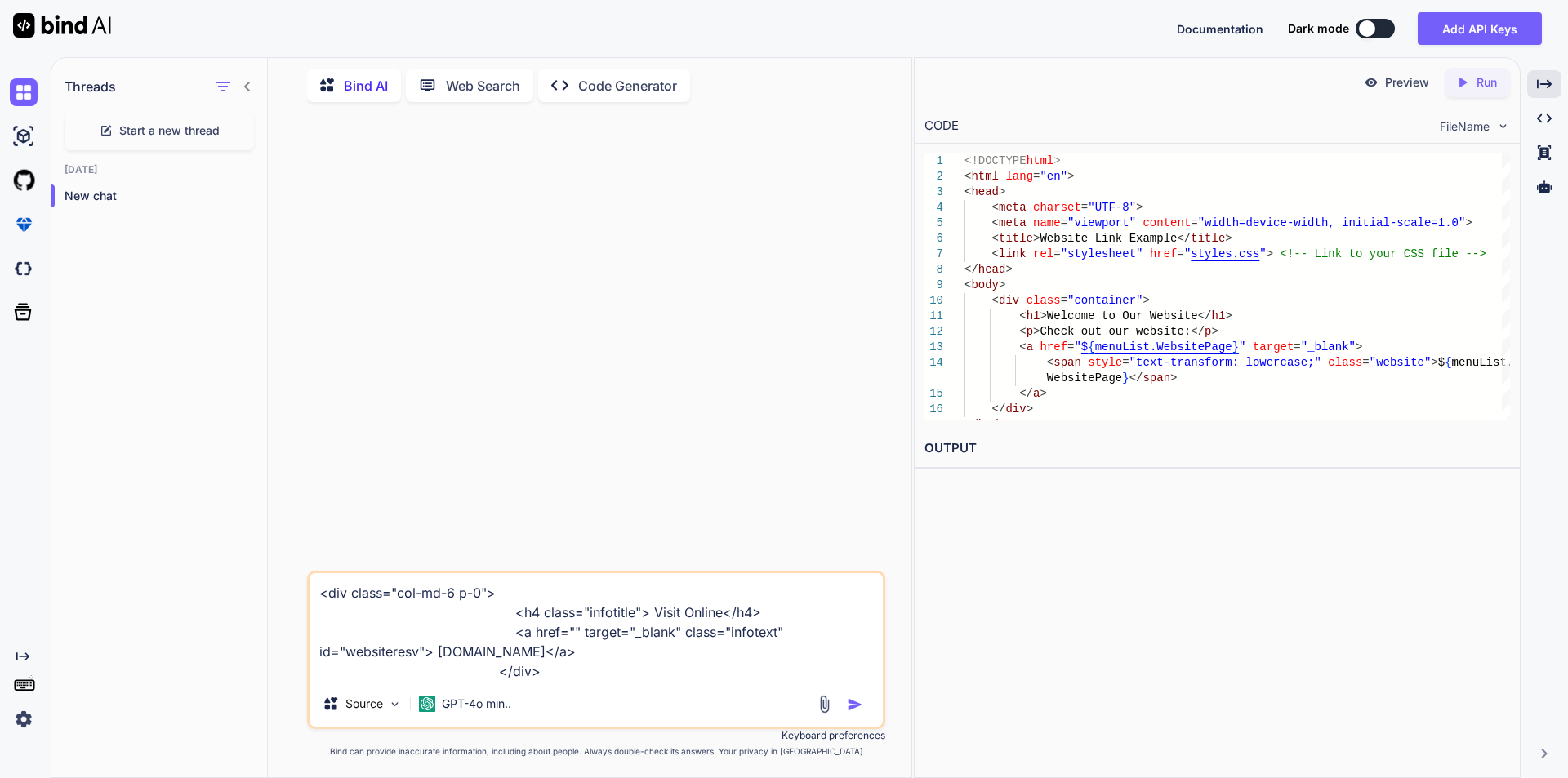
paste textarea "}"
type textarea "<div class="col-md-6 p-0"> <h4 class="infotitle"> Visit Online</h4> <a href="" …"
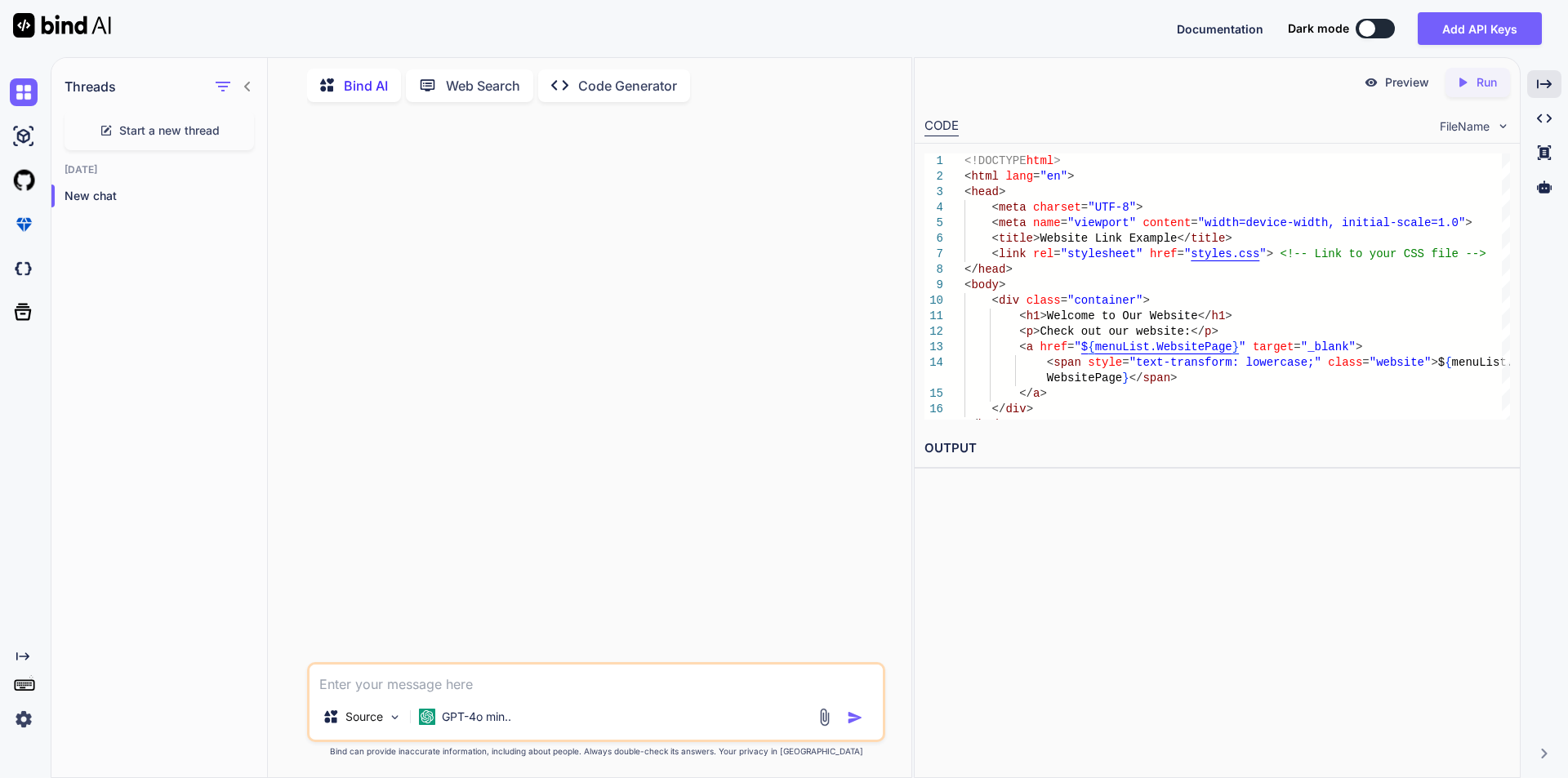
click at [481, 693] on textarea at bounding box center [596, 678] width 573 height 29
paste textarea "<div class="col-md-6 p-0"> <h4 class="infotitle"> Visit Online</h4> <a href="" …"
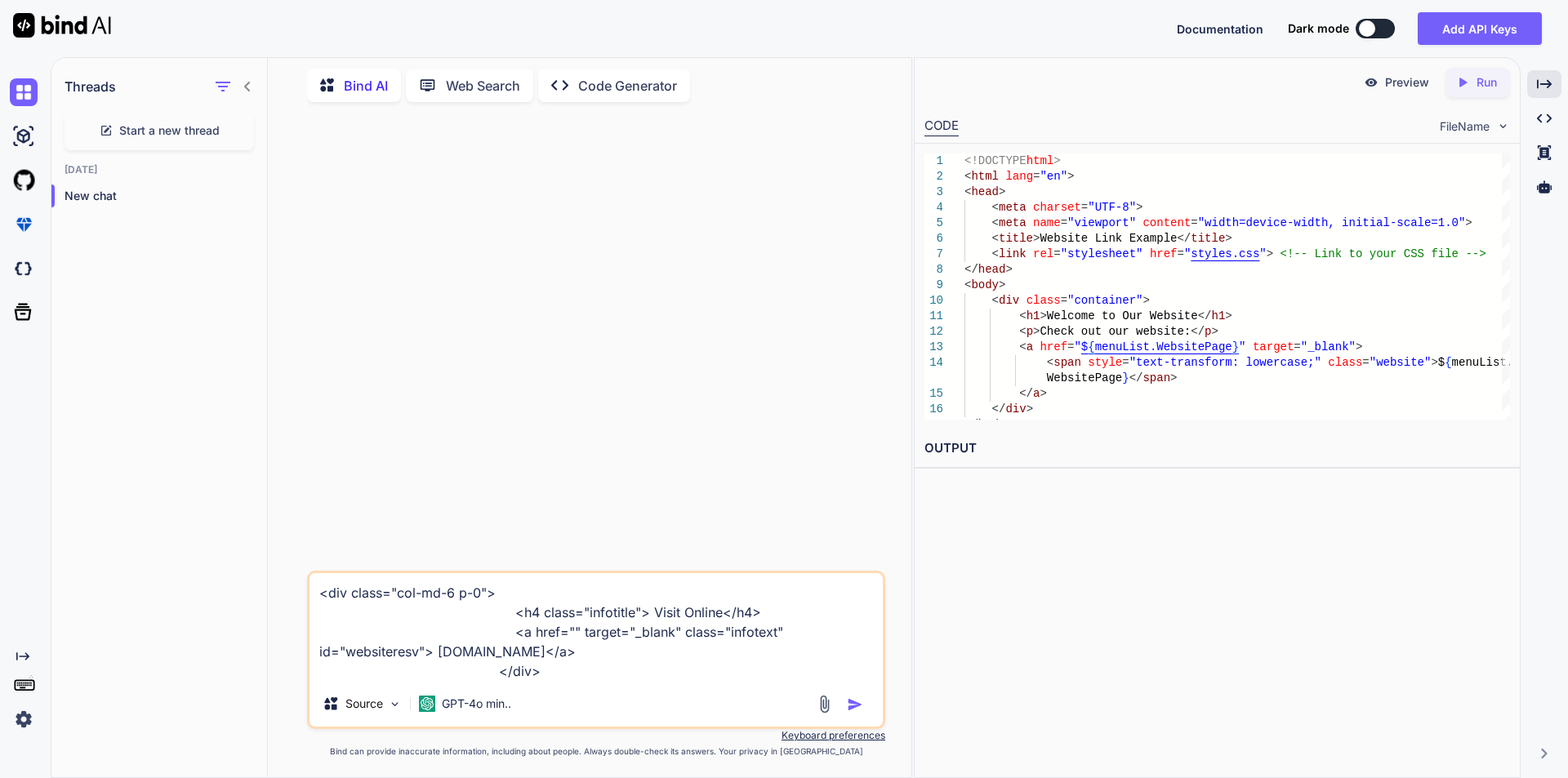
click at [573, 672] on textarea "<div class="col-md-6 p-0"> <h4 class="infotitle"> Visit Online</h4> <a href="" …" at bounding box center [596, 626] width 573 height 108
paste textarea "if (website != null && website != "") { $('#websiteresv').text(website); }"
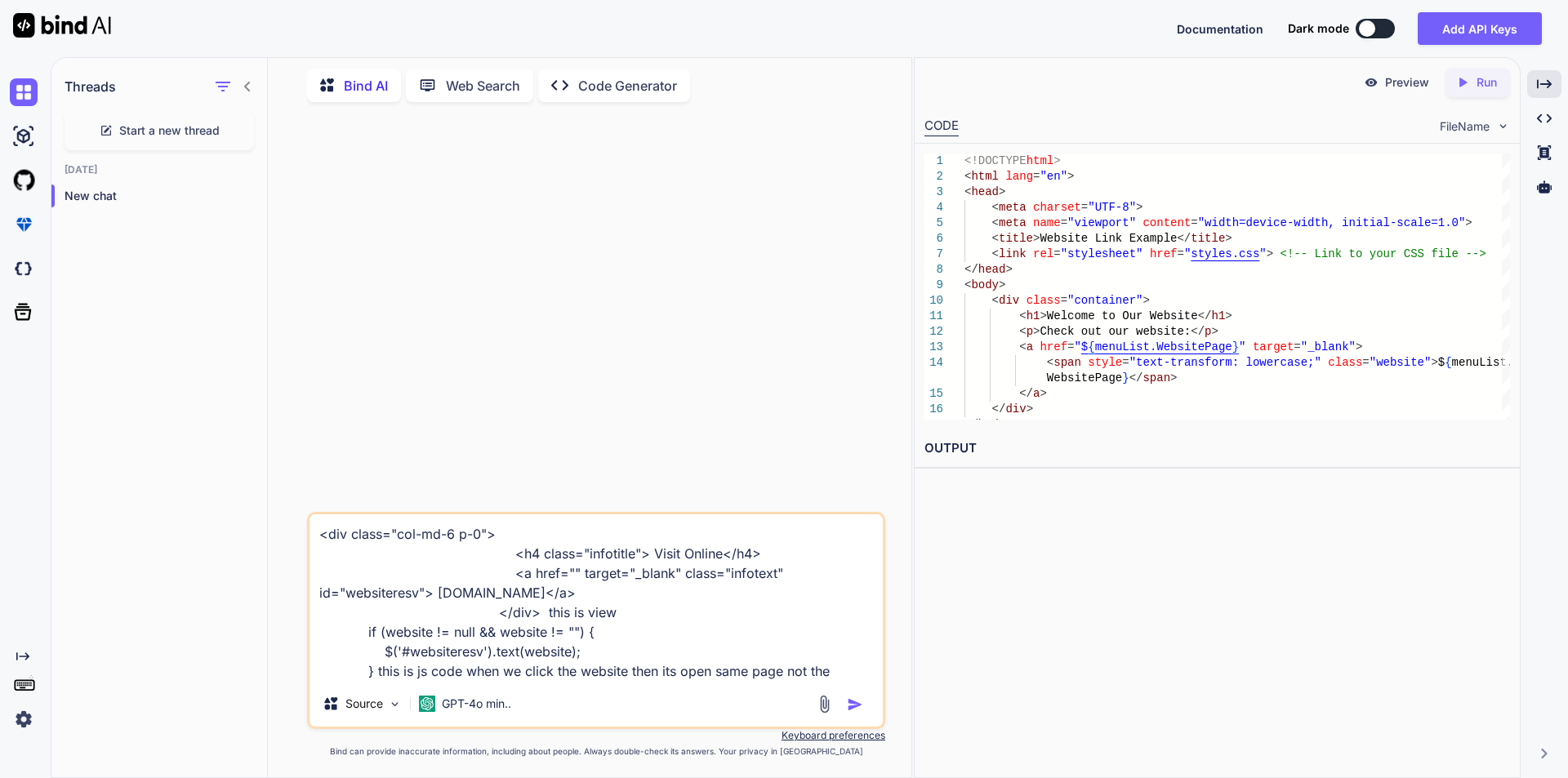
type textarea "<div class="col-md-6 p-0"> <h4 class="infotitle"> Visit Online</h4> <a href="" …"
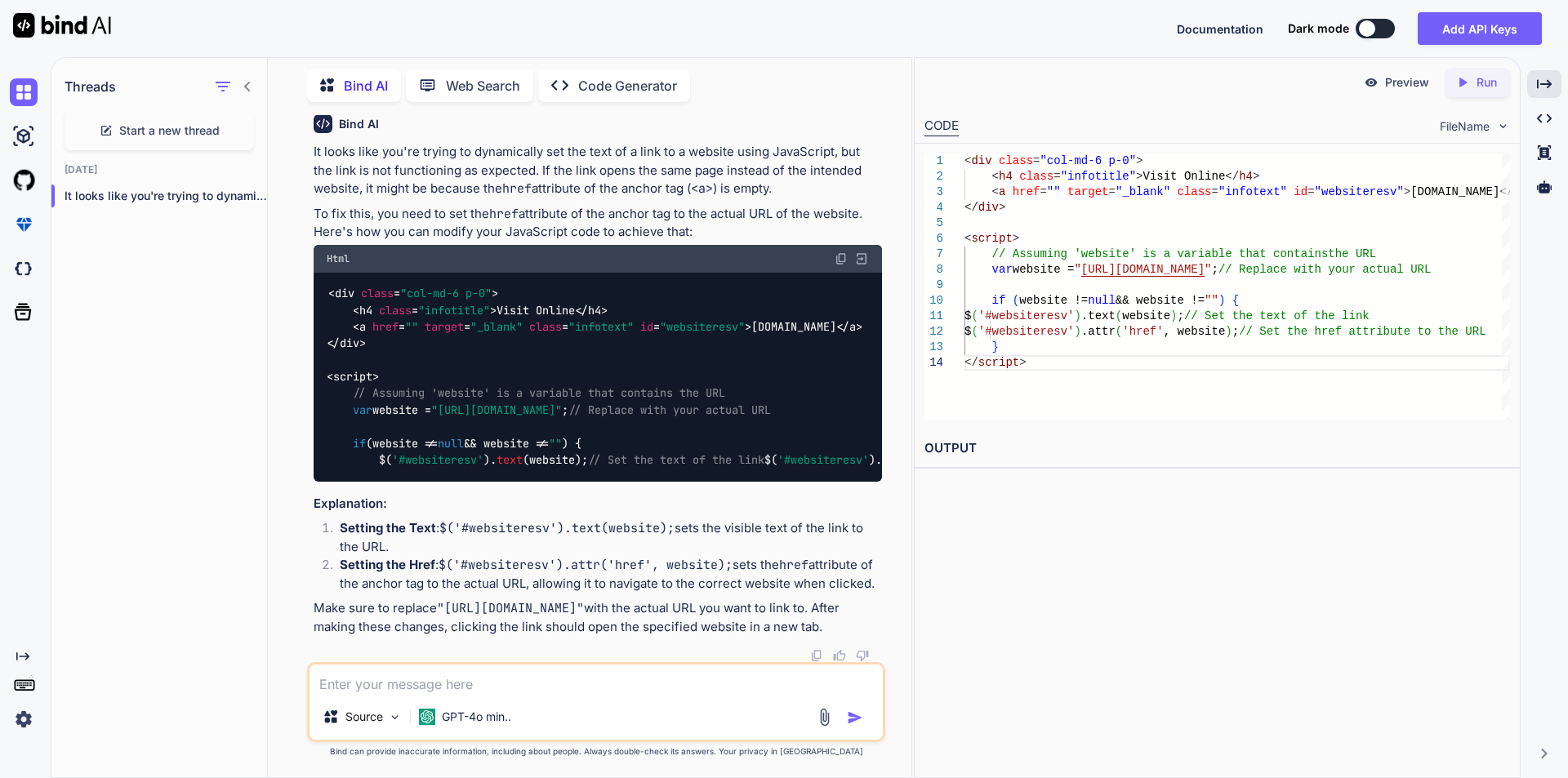
scroll to position [207, 0]
click at [835, 253] on img at bounding box center [841, 259] width 13 height 13
drag, startPoint x: 381, startPoint y: 396, endPoint x: 646, endPoint y: 396, distance: 265.0
click at [646, 396] on span "// Assuming 'website' is a variable that contains the URL var website = "[URL][…" at bounding box center [797, 426] width 941 height 82
copy span "$( '#websiteresv' ). attr ( 'href' , website);"
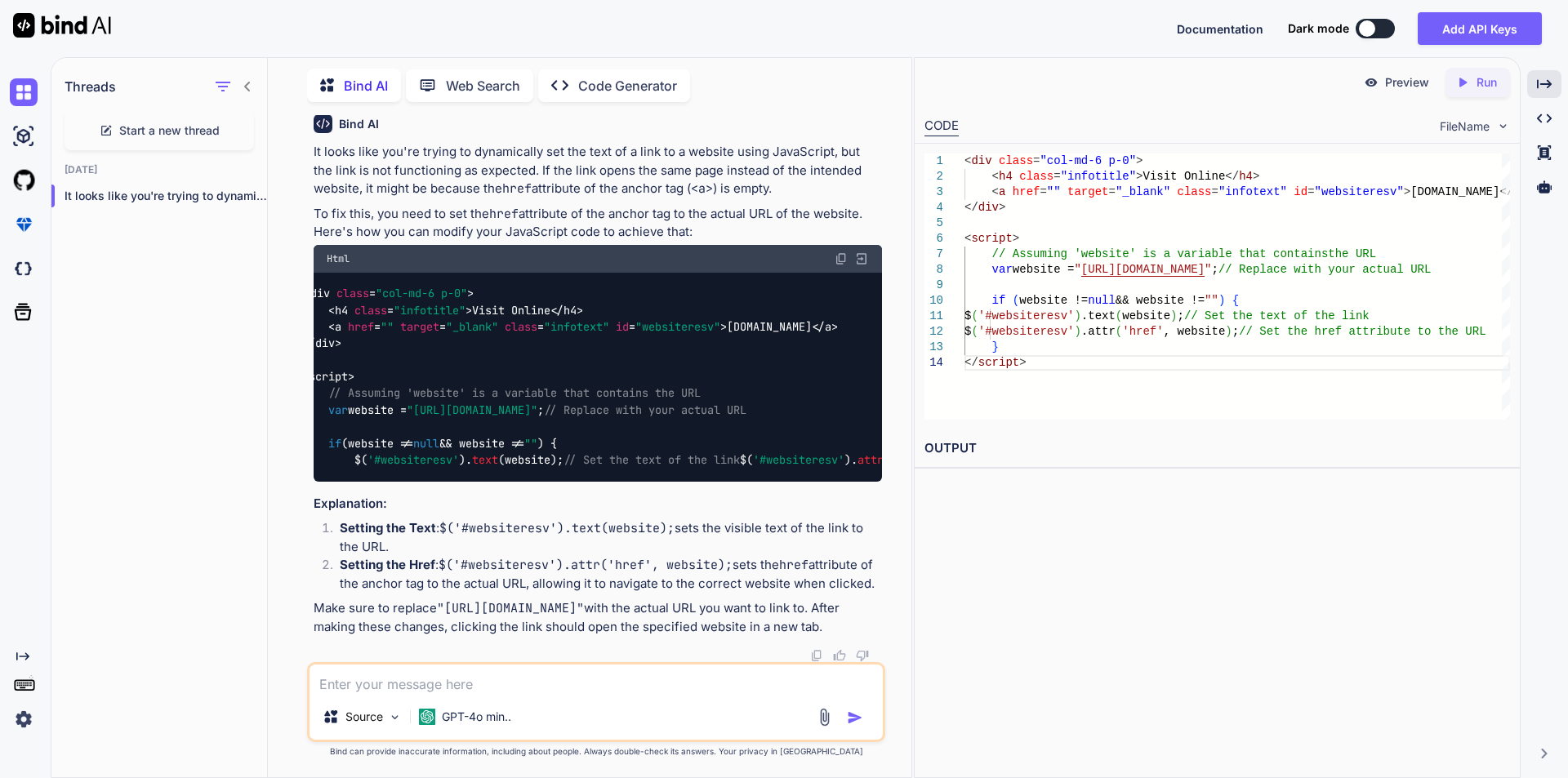
scroll to position [0, 0]
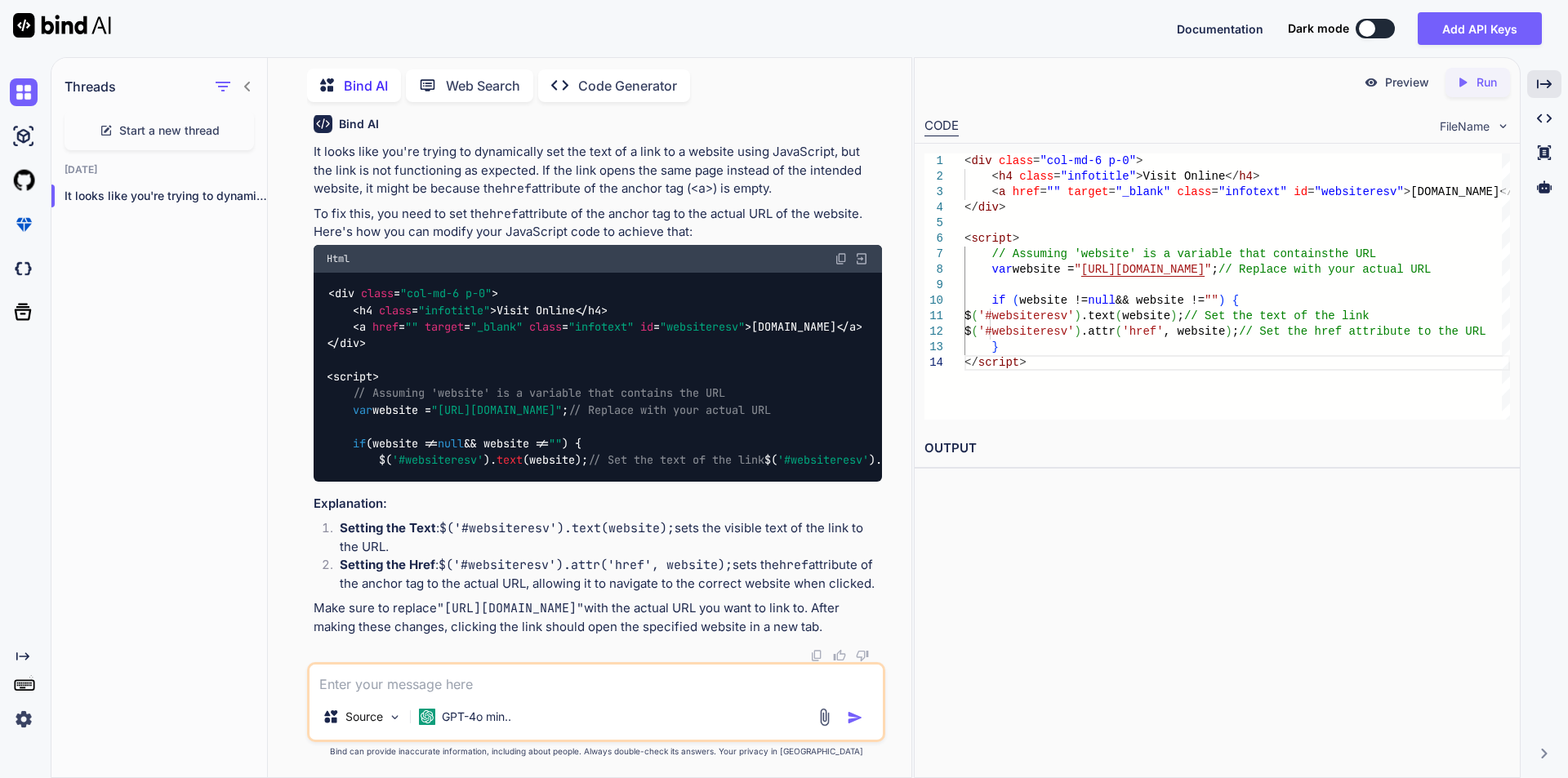
click at [601, 421] on div "< div class = "col-md-6 p-0" > < h4 class = "infotitle" > Visit Online </ h4 > …" at bounding box center [598, 377] width 569 height 209
click at [409, 689] on textarea at bounding box center [596, 678] width 573 height 29
paste textarea "$('.sp_phone_Number').mask('[PHONE_NUMBER]');"
type textarea "$('.sp_phone_Number').mask('[PHONE_NUMBER]'); this is not working"
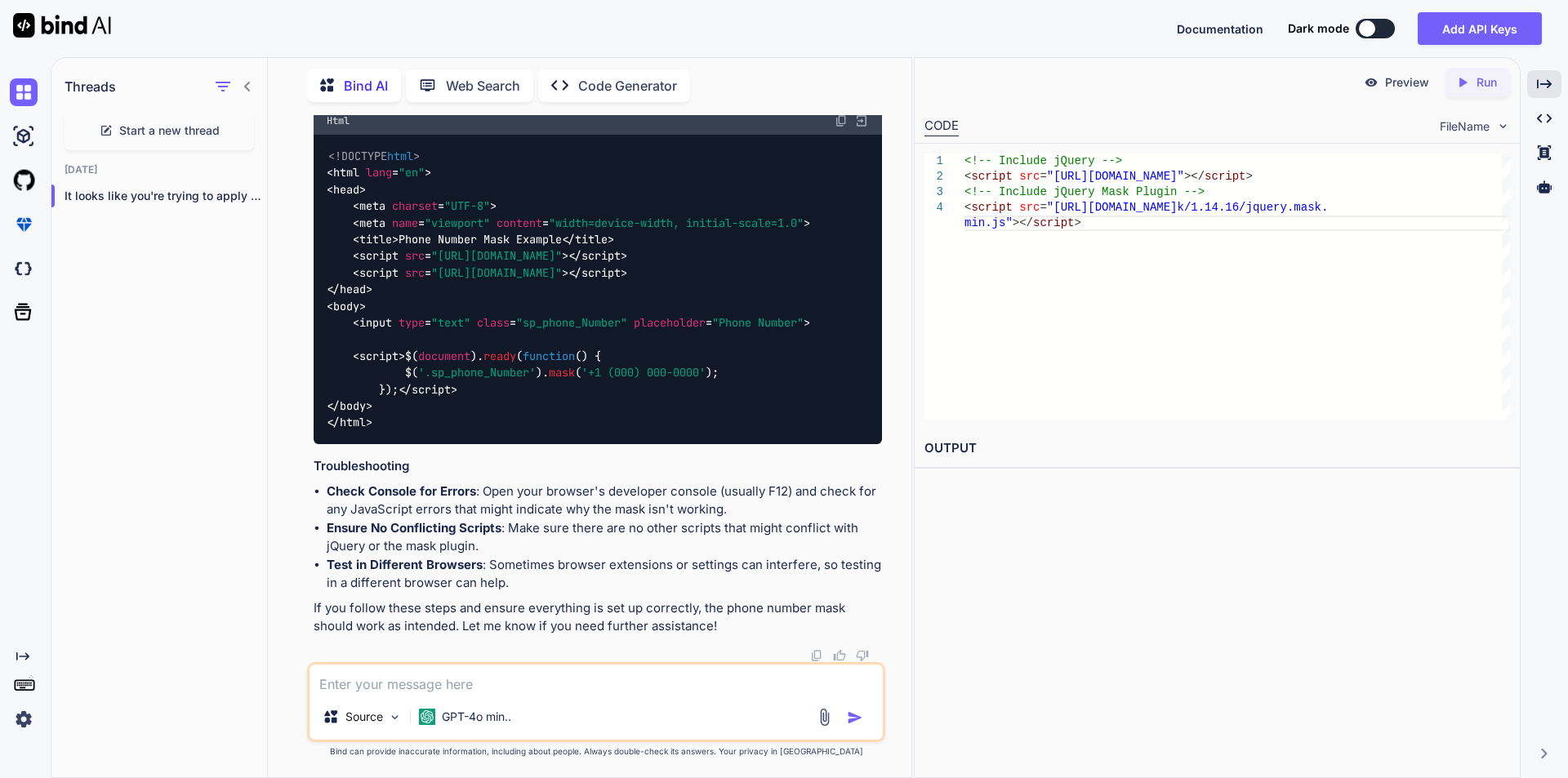
scroll to position [1577, 0]
drag, startPoint x: 355, startPoint y: 207, endPoint x: 816, endPoint y: 214, distance: 461.1
click at [816, 214] on div "<!DOCTYPE html > < html lang = "en" > < head > < meta charset = "UTF-8" > < met…" at bounding box center [598, 289] width 569 height 310
click at [748, 331] on div "<!DOCTYPE html > < html lang = "en" > < head > < meta charset = "UTF-8" > < met…" at bounding box center [598, 289] width 569 height 310
click at [446, 684] on textarea at bounding box center [596, 678] width 573 height 29
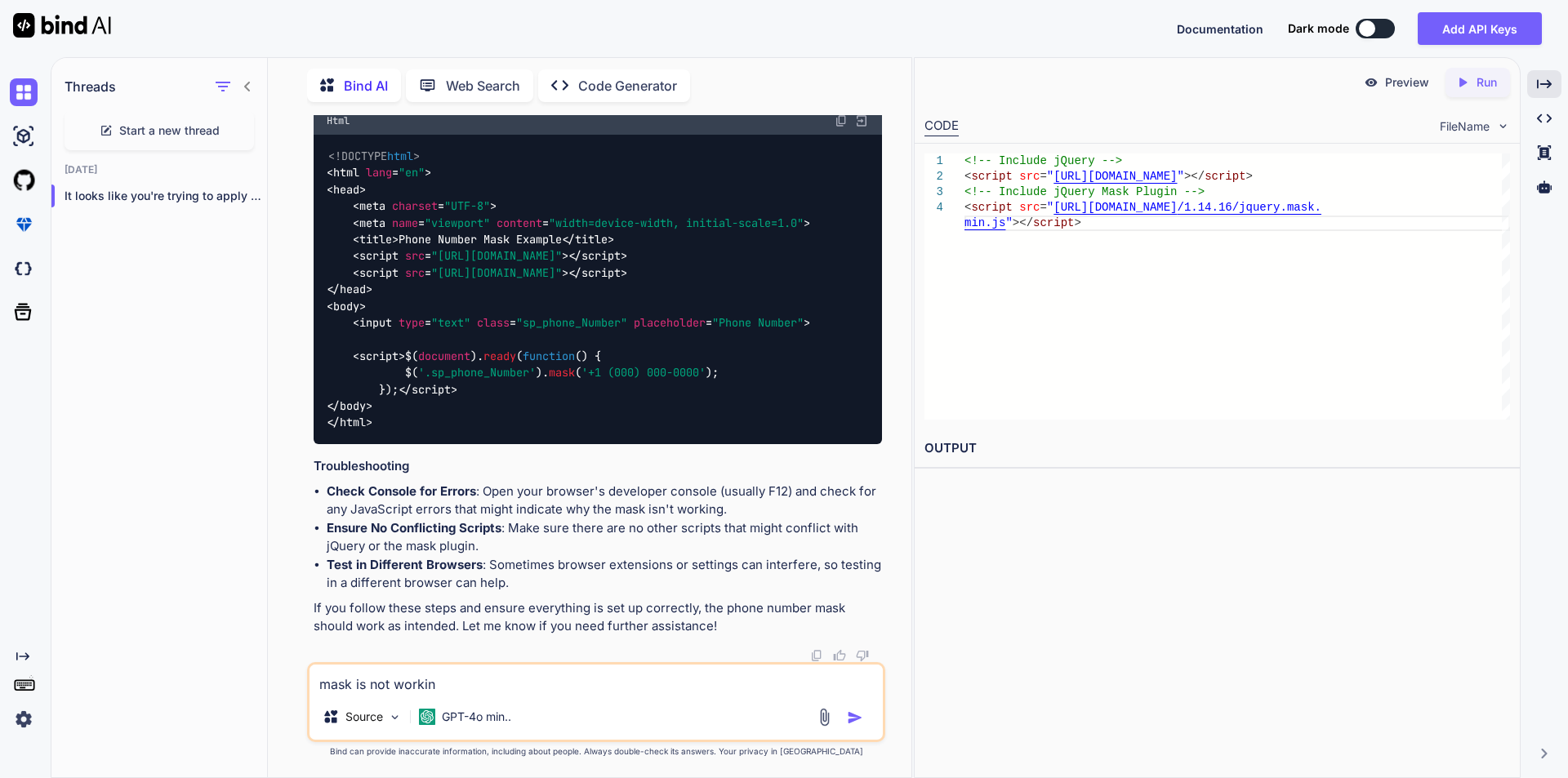
type textarea "mask is not working"
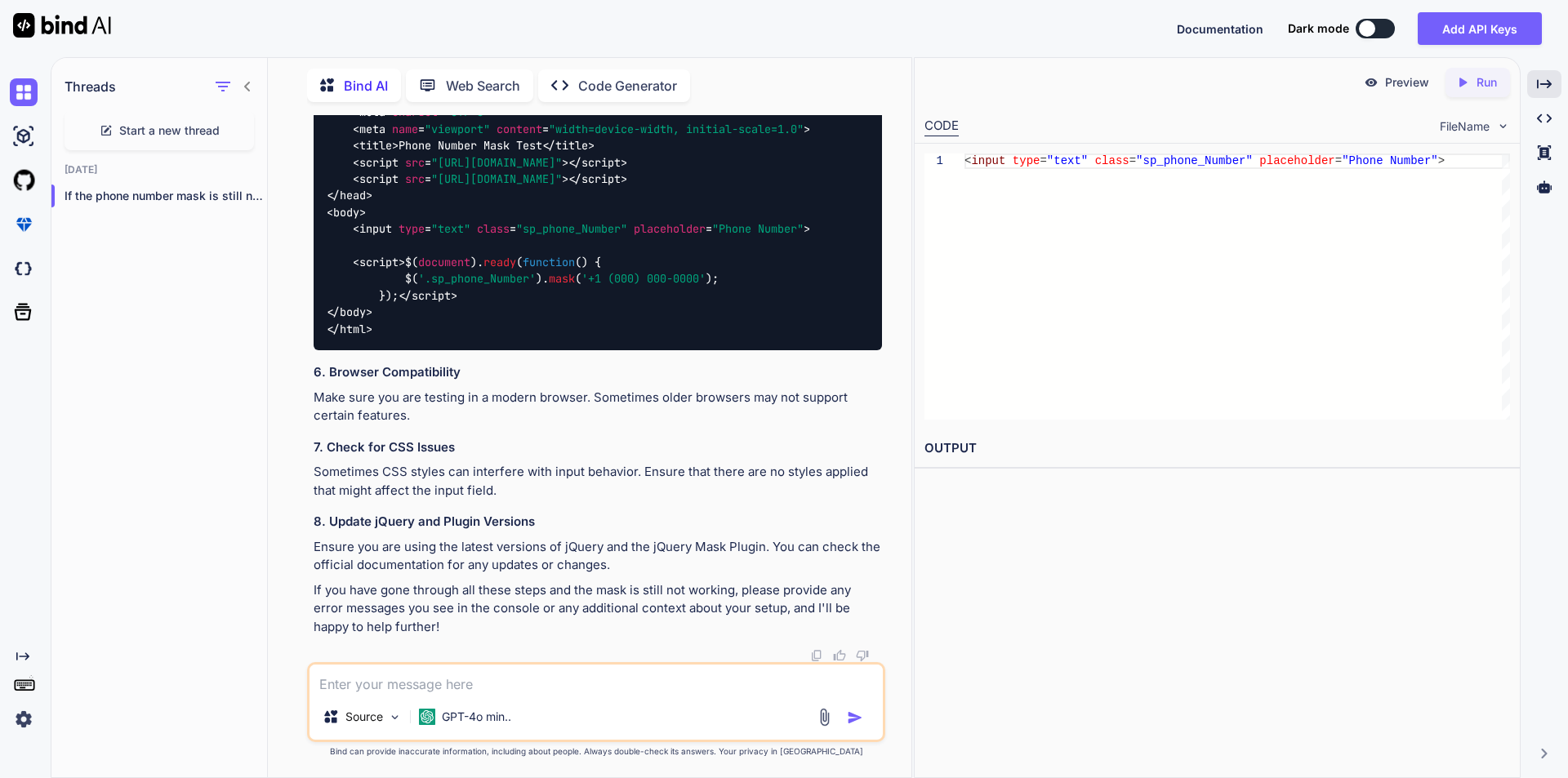
scroll to position [2982, 0]
drag, startPoint x: 397, startPoint y: 247, endPoint x: 728, endPoint y: 249, distance: 331.0
click at [728, 249] on div "<!DOCTYPE html > < html lang = "en" > < head > < meta charset = "UTF-8" > < met…" at bounding box center [598, 196] width 569 height 310
copy span "$( '.sp_phone_Number' ). mask ( '[PHONE_NUMBER]' );"
click at [586, 268] on div "<!DOCTYPE html > < html lang = "en" > < head > < meta charset = "UTF-8" > < met…" at bounding box center [598, 196] width 569 height 310
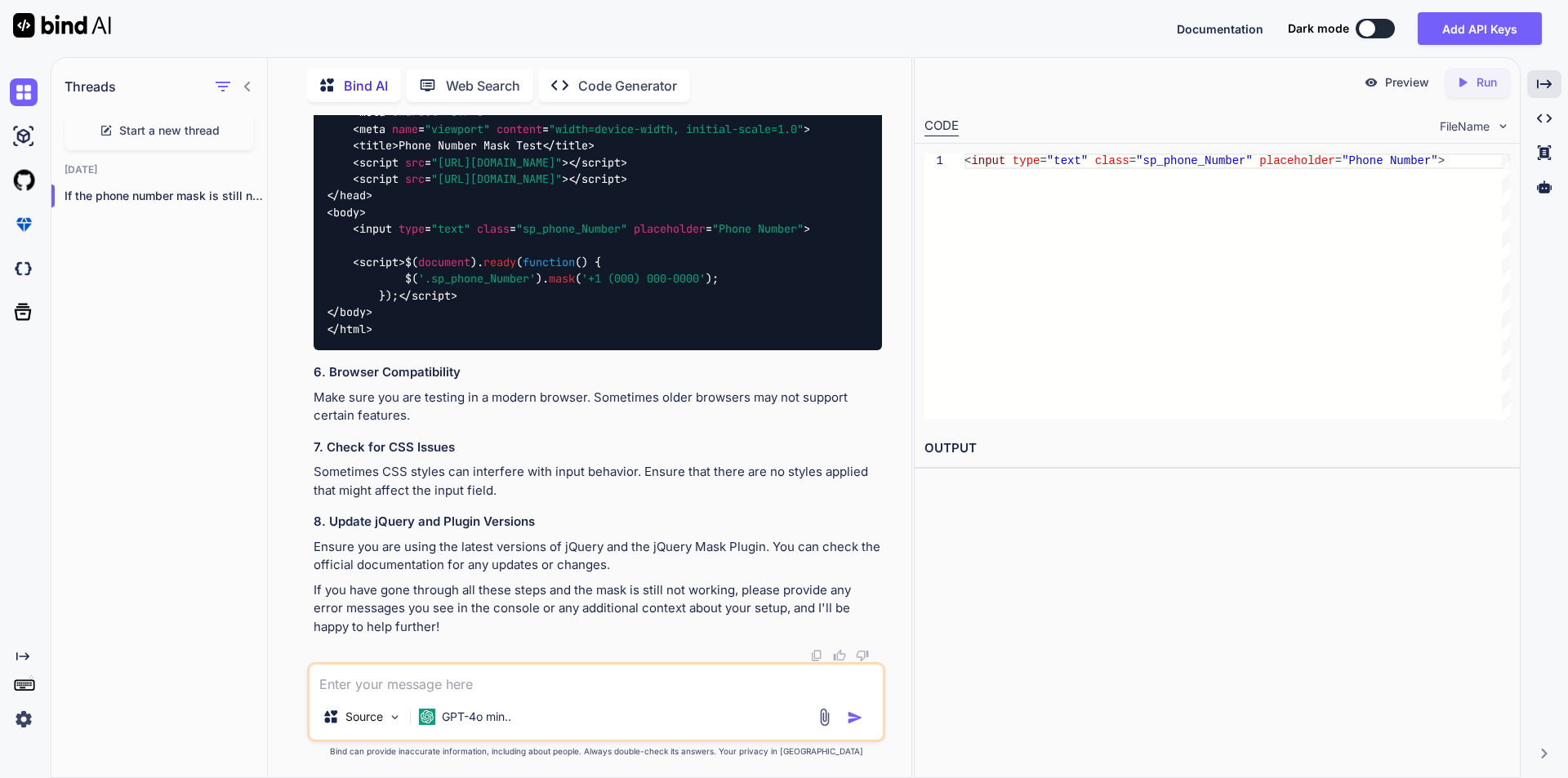
click at [734, 252] on div "<!DOCTYPE html > < html lang = "en" > < head > < meta charset = "UTF-8" > < met…" at bounding box center [598, 196] width 569 height 310
drag, startPoint x: 734, startPoint y: 252, endPoint x: 513, endPoint y: 263, distance: 221.3
click at [513, 263] on div "<!DOCTYPE html > < html lang = "en" > < head > < meta charset = "UTF-8" > < met…" at bounding box center [598, 196] width 569 height 310
click at [476, 681] on textarea at bounding box center [596, 678] width 573 height 29
type textarea "any other option of mask"
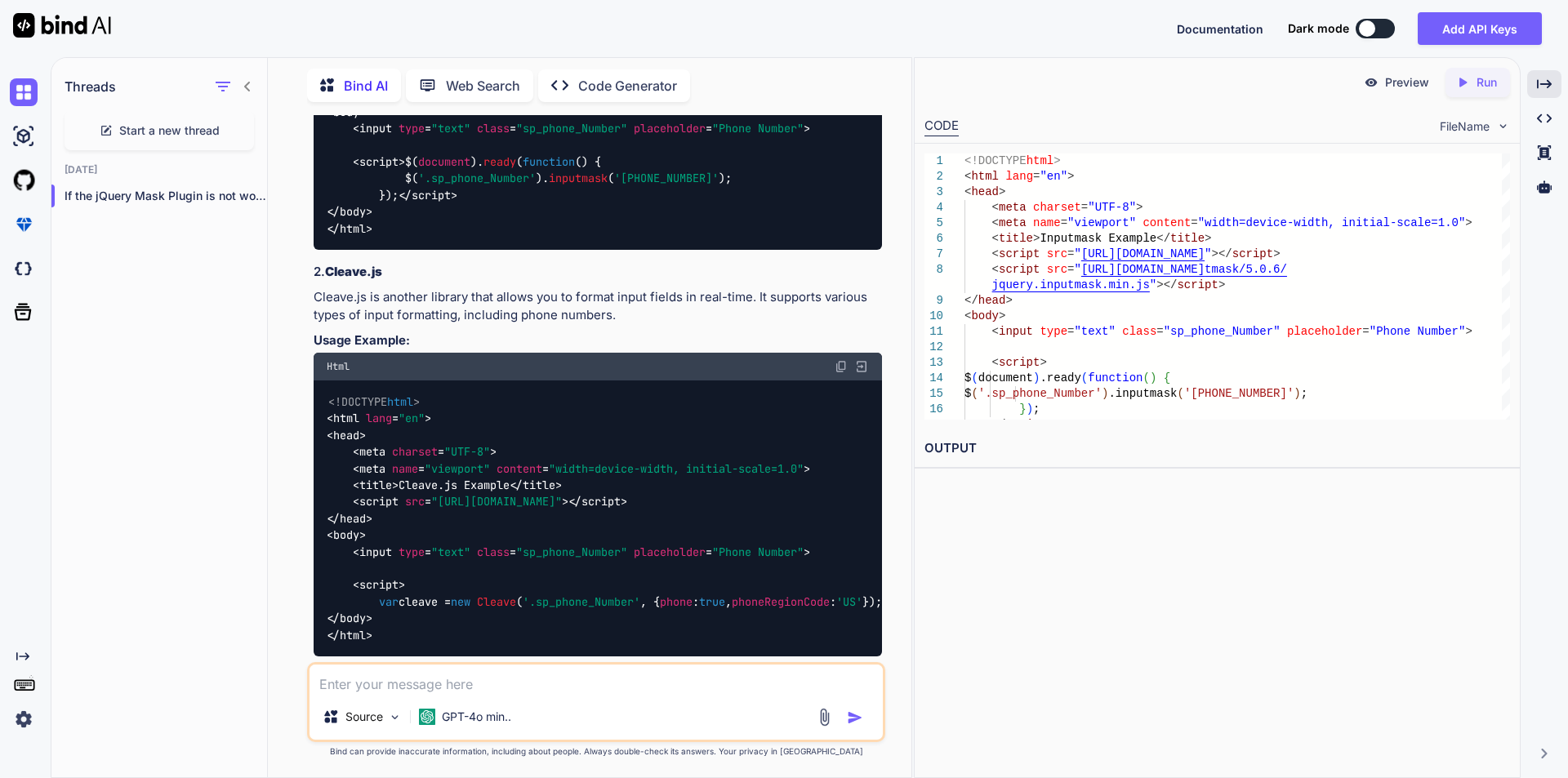
scroll to position [3808, 0]
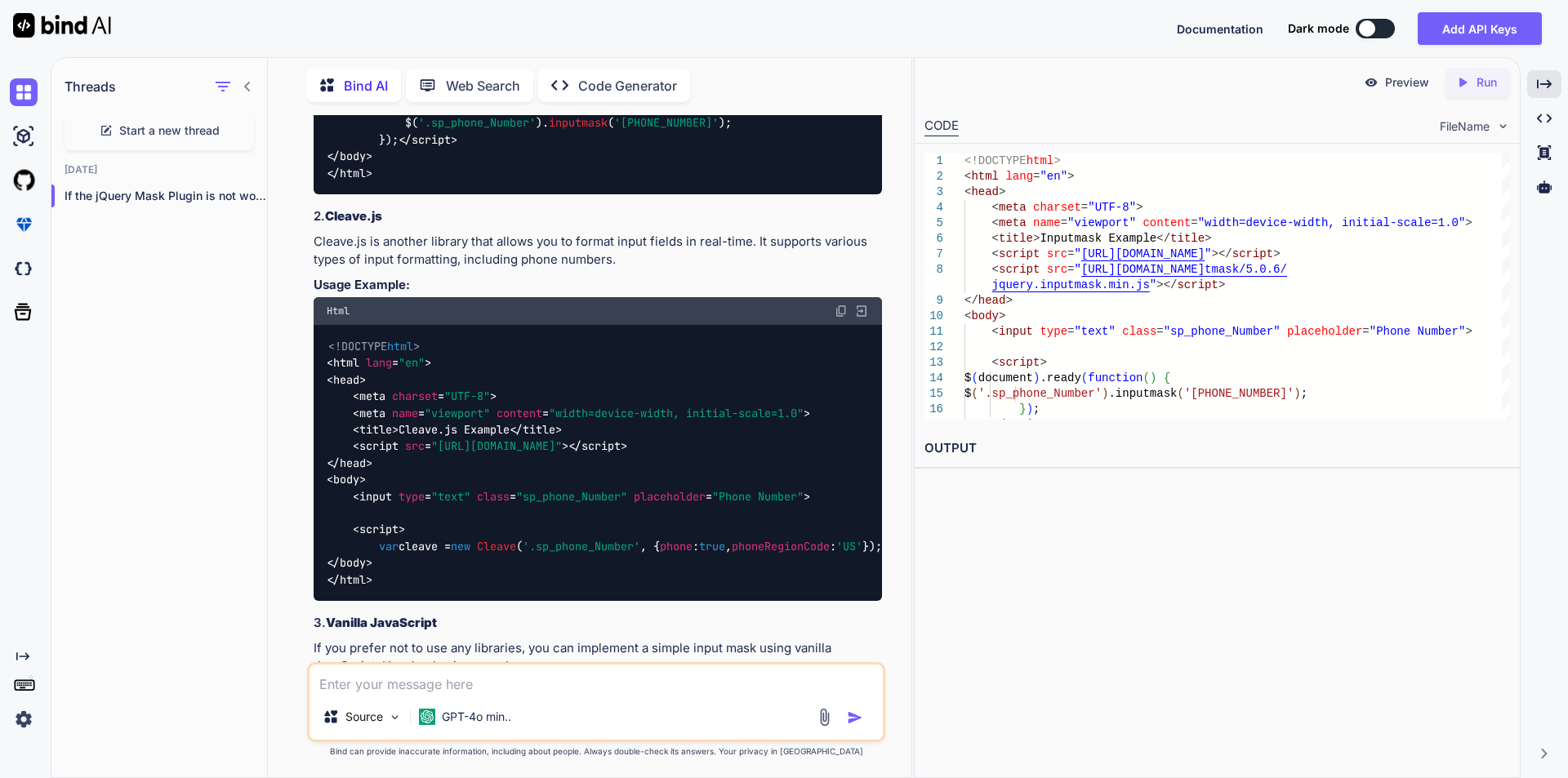
click at [574, 131] on span "inputmask" at bounding box center [577, 123] width 59 height 15
click at [579, 131] on span "inputmask" at bounding box center [577, 123] width 59 height 15
copy span "inputmask"
click at [594, 195] on div "<!DOCTYPE html > < html lang = "en" > < head > < meta charset = "UTF-8" > < met…" at bounding box center [598, 40] width 569 height 310
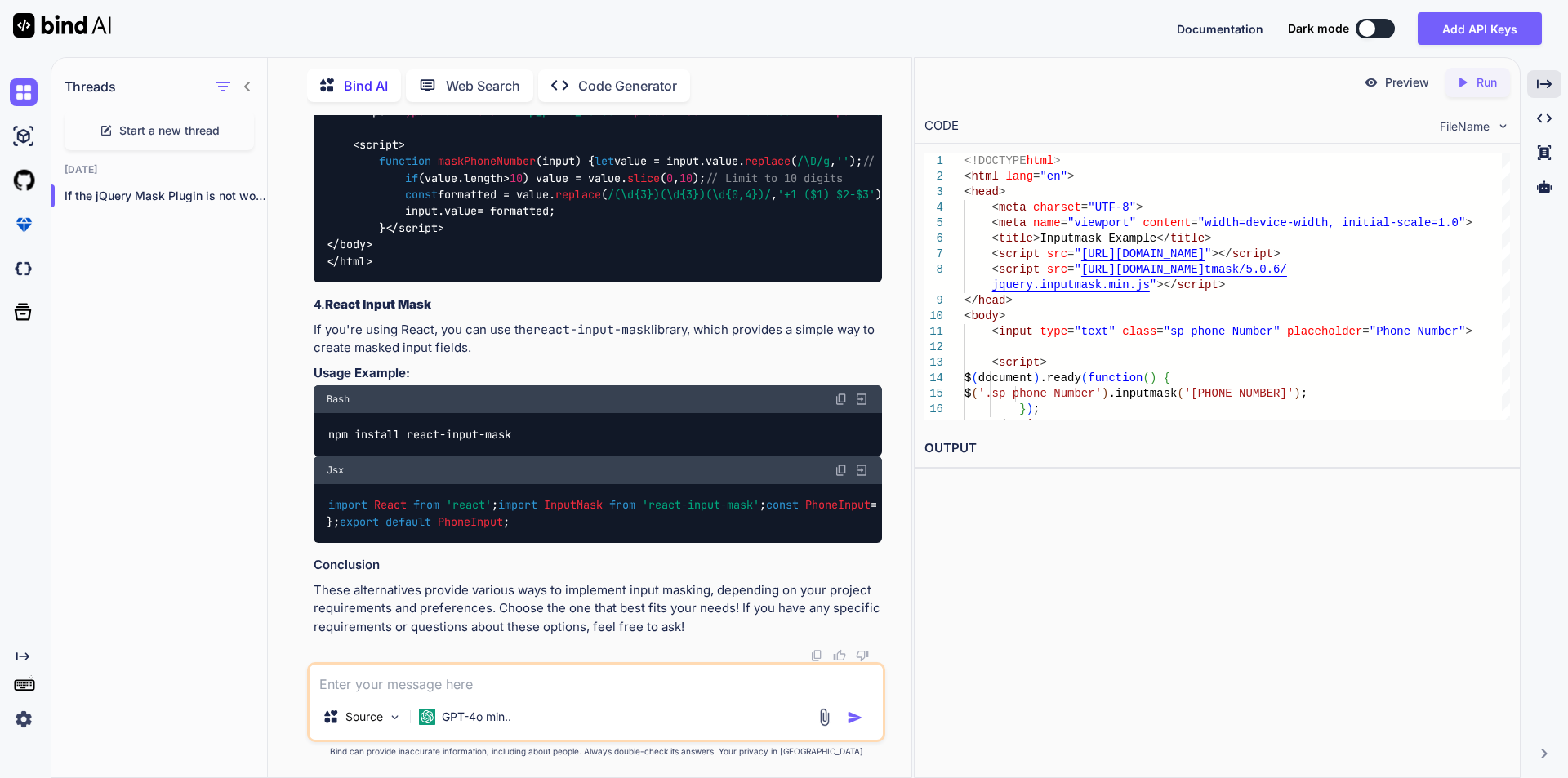
scroll to position [5137, 0]
click at [370, 687] on textarea at bounding box center [596, 678] width 573 height 29
paste textarea "<a href="website" target="_blank" class="infotext" id="websiteresv"> [DOMAIN_NA…"
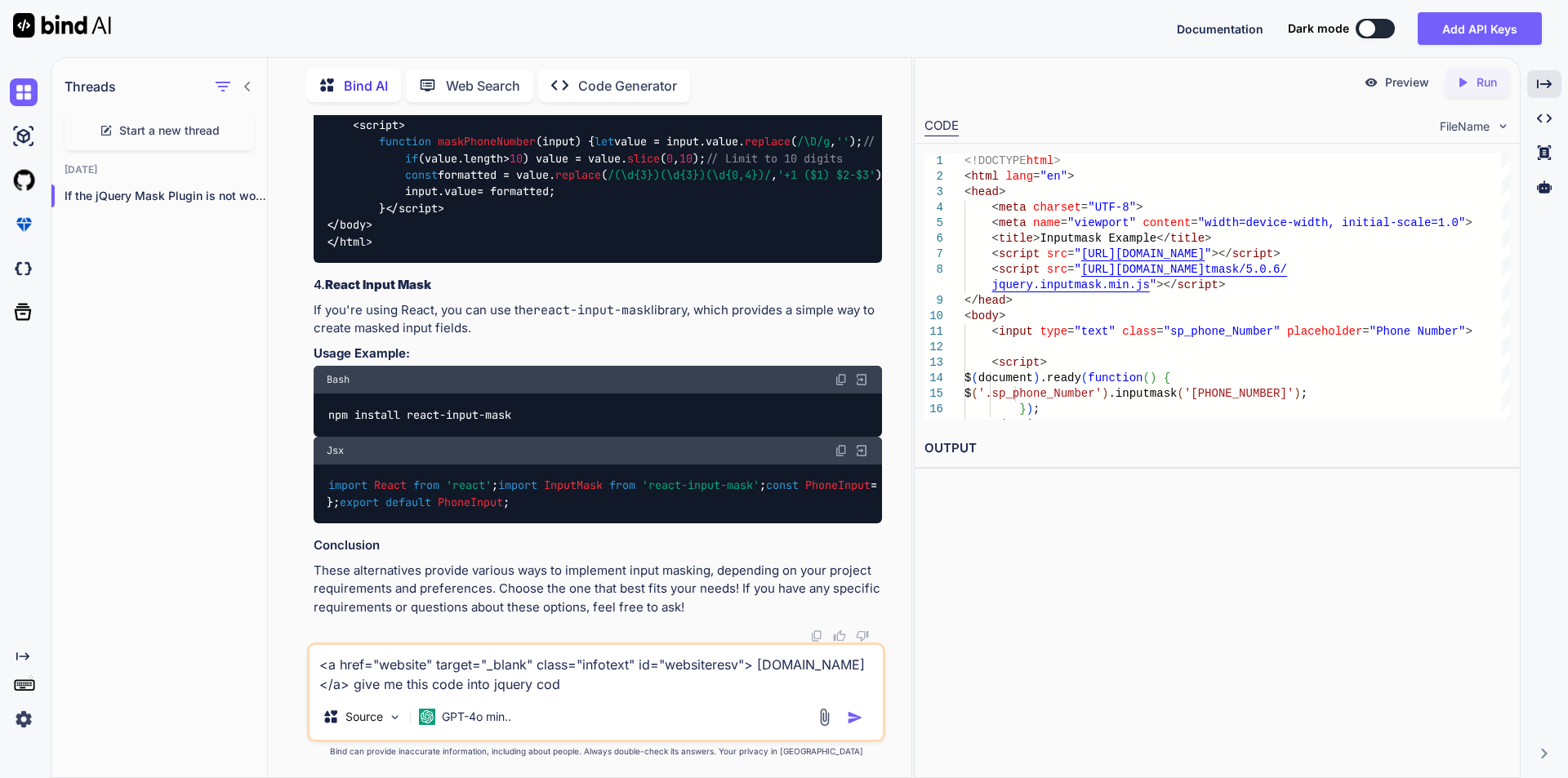
type textarea "<a href="website" target="_blank" class="infotext" id="websiteresv"> [DOMAIN_NA…"
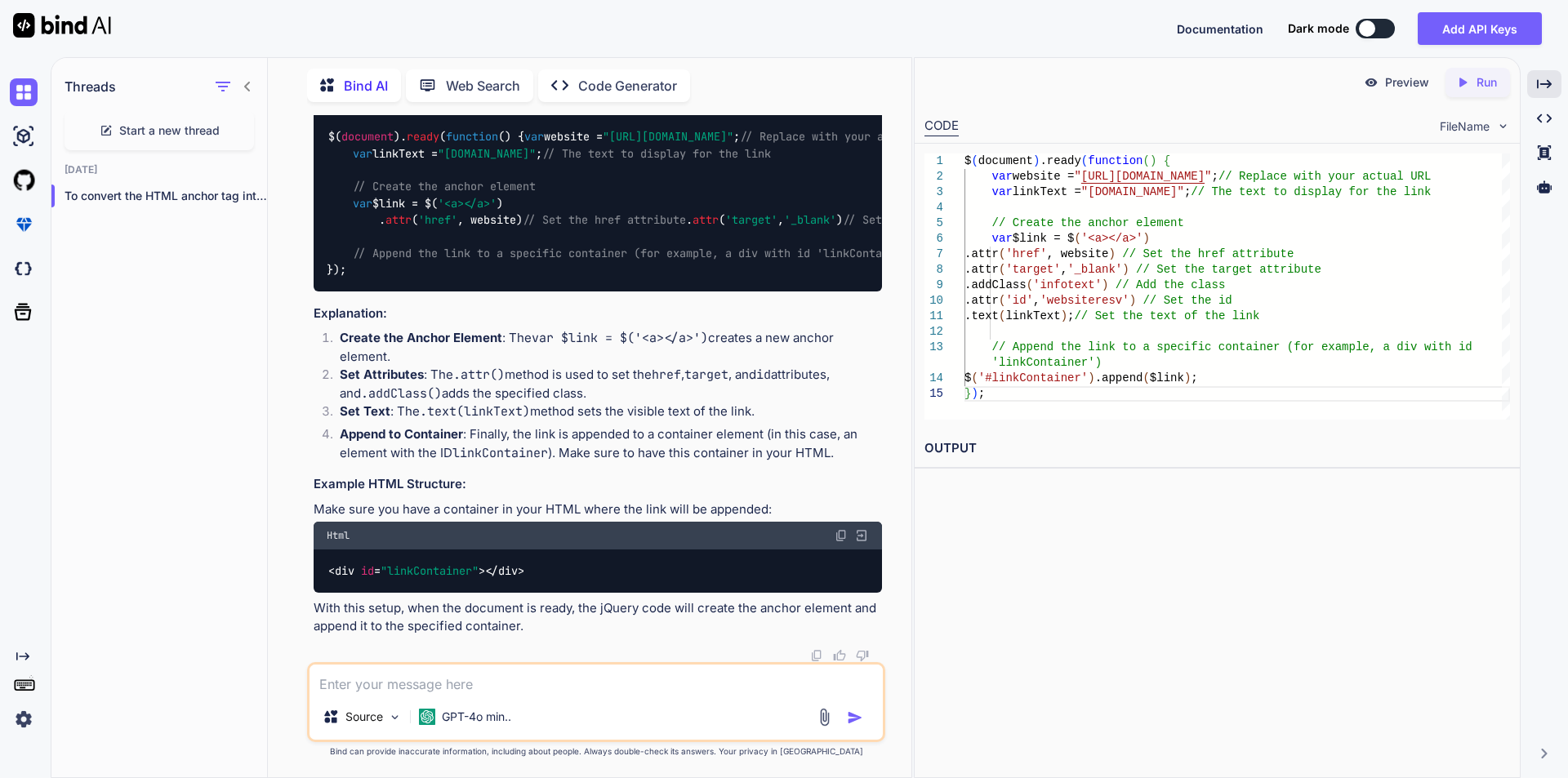
scroll to position [5980, 0]
click at [498, 682] on textarea at bounding box center [596, 678] width 573 height 29
type textarea "where website is dynamic for multiple customer"
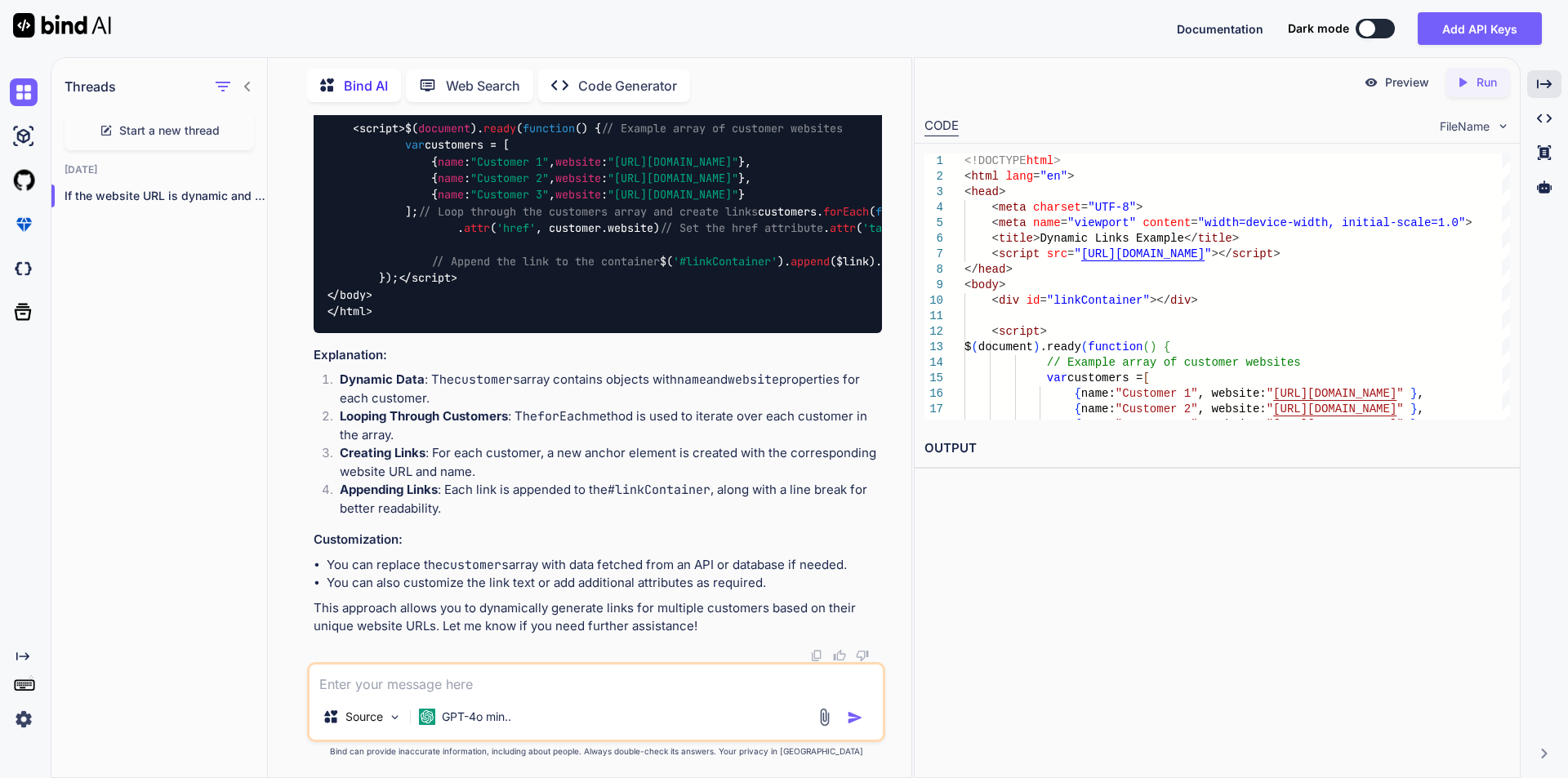
scroll to position [6787, 0]
click at [464, 286] on span "$( document ). ready ( function ( ) { // Example array of customer websites var…" at bounding box center [1019, 203] width 1385 height 165
click at [468, 286] on span "$( document ). ready ( function ( ) { // Example array of customer websites var…" at bounding box center [1019, 203] width 1385 height 165
click at [576, 286] on span "$( document ). ready ( function ( ) { // Example array of customer websites var…" at bounding box center [1019, 203] width 1385 height 165
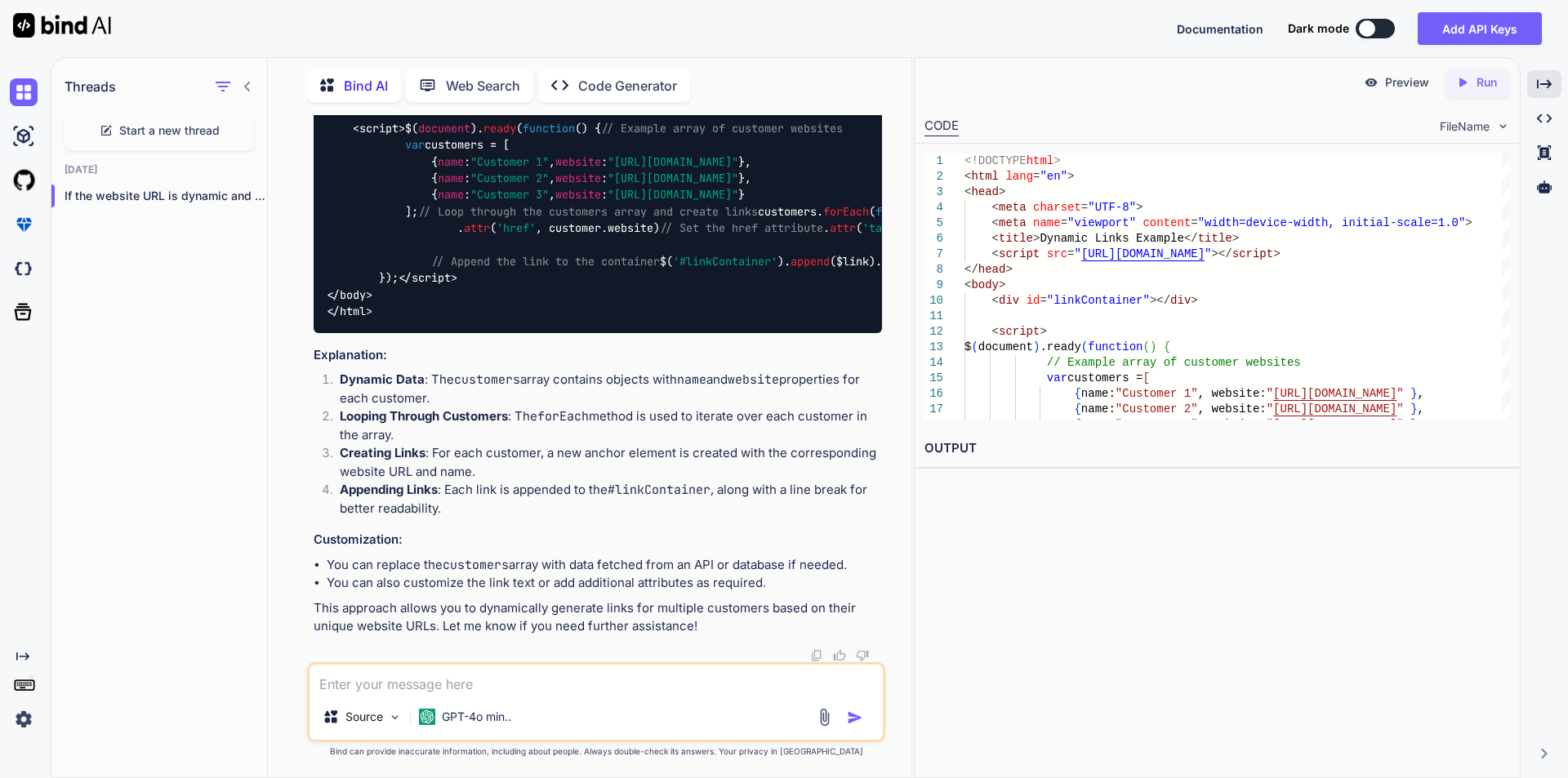
click at [474, 102] on span ""linkContainer"" at bounding box center [455, 95] width 98 height 15
click at [451, 102] on span ""linkContainer"" at bounding box center [455, 95] width 98 height 15
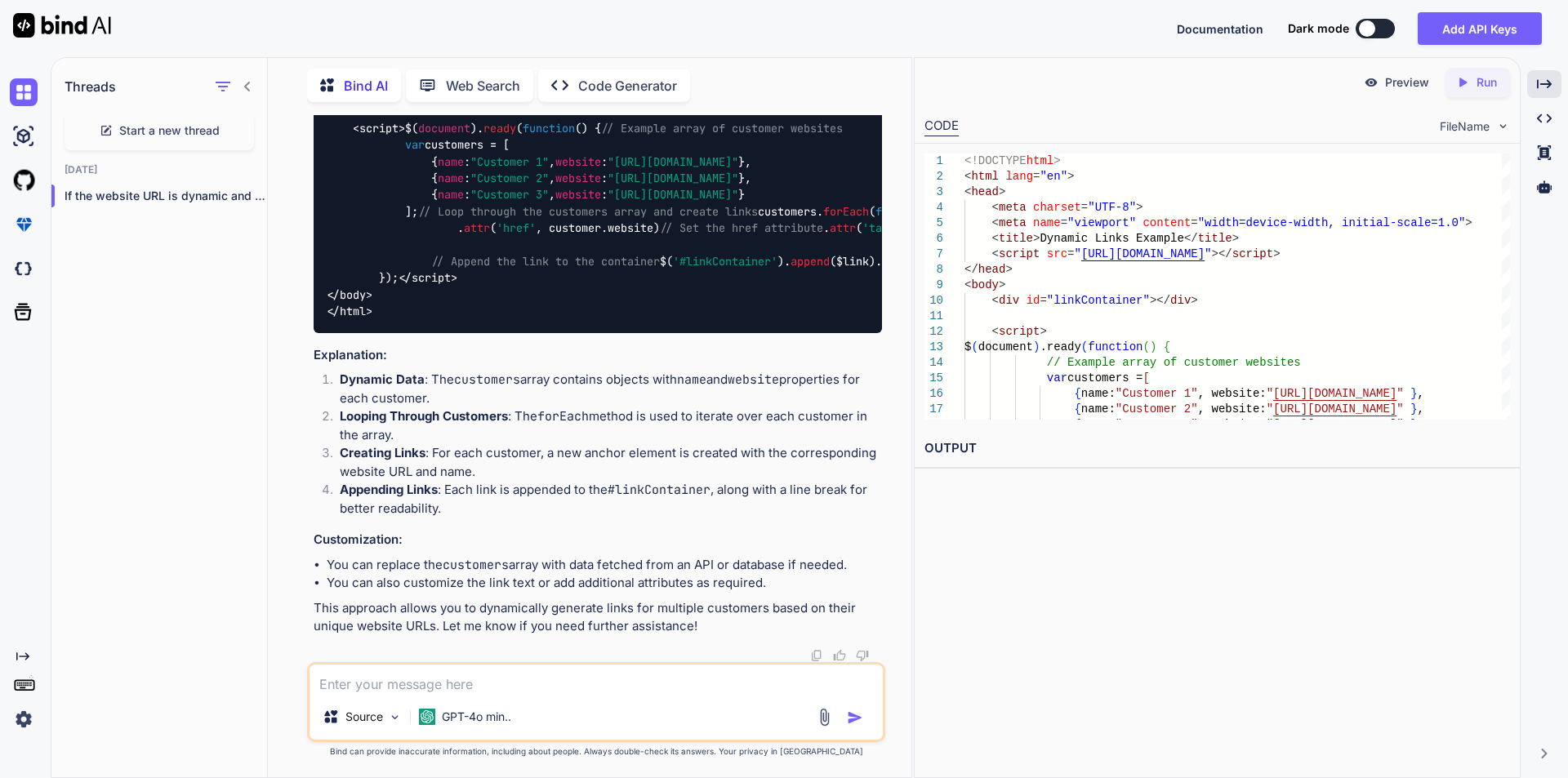
click at [451, 102] on span ""linkContainer"" at bounding box center [455, 95] width 98 height 15
click at [565, 303] on div "<!DOCTYPE html > < html lang = "en" > < head > < meta charset = "UTF-8" > < met…" at bounding box center [598, 128] width 569 height 409
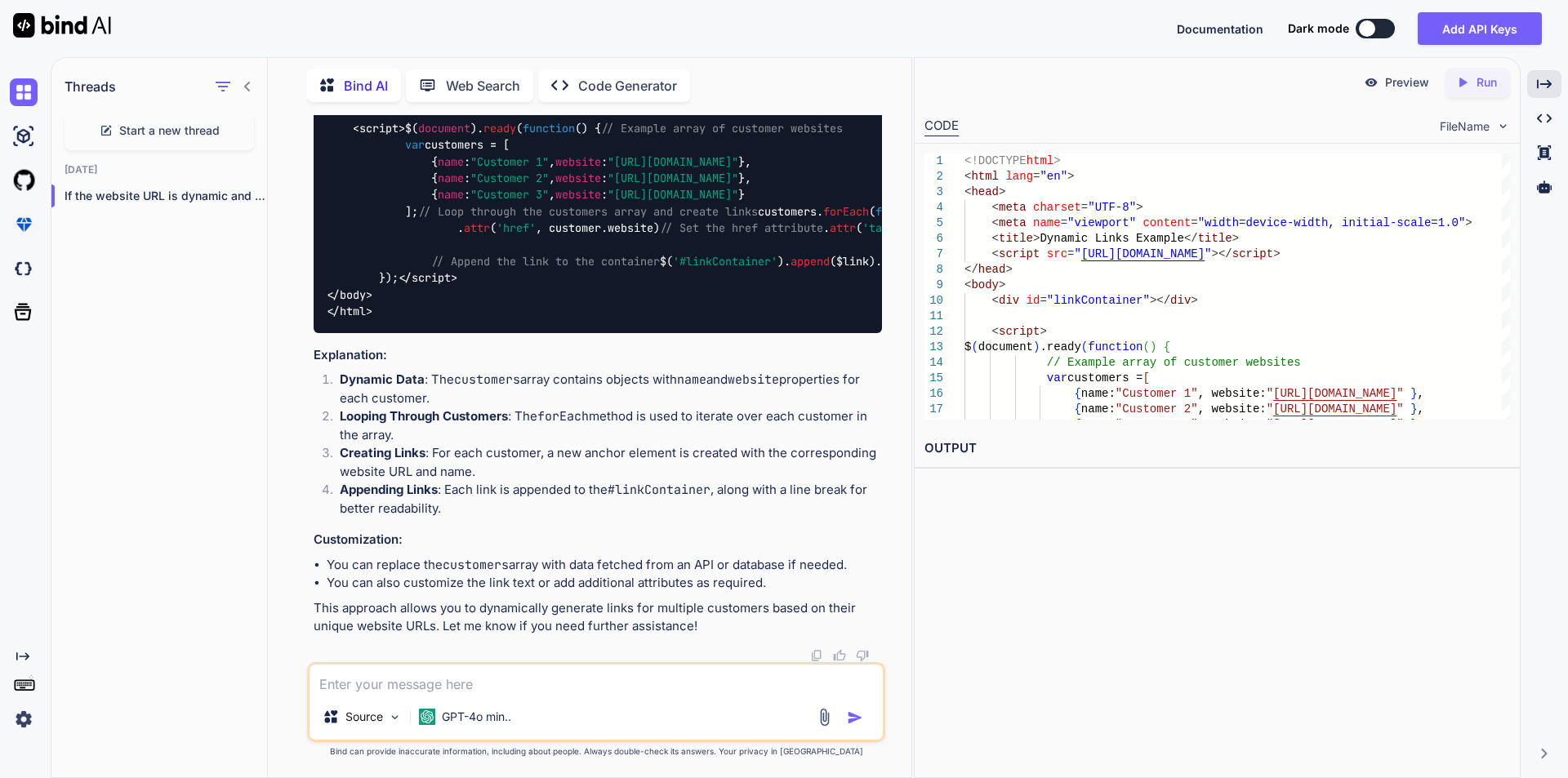
click at [633, 286] on span "$( document ). ready ( function ( ) { // Example array of customer websites var…" at bounding box center [1019, 203] width 1385 height 165
click at [635, 333] on div "<!DOCTYPE html > < html lang = "en" > < head > < meta charset = "UTF-8" > < met…" at bounding box center [598, 128] width 569 height 409
